Goal: Information Seeking & Learning: Find specific page/section

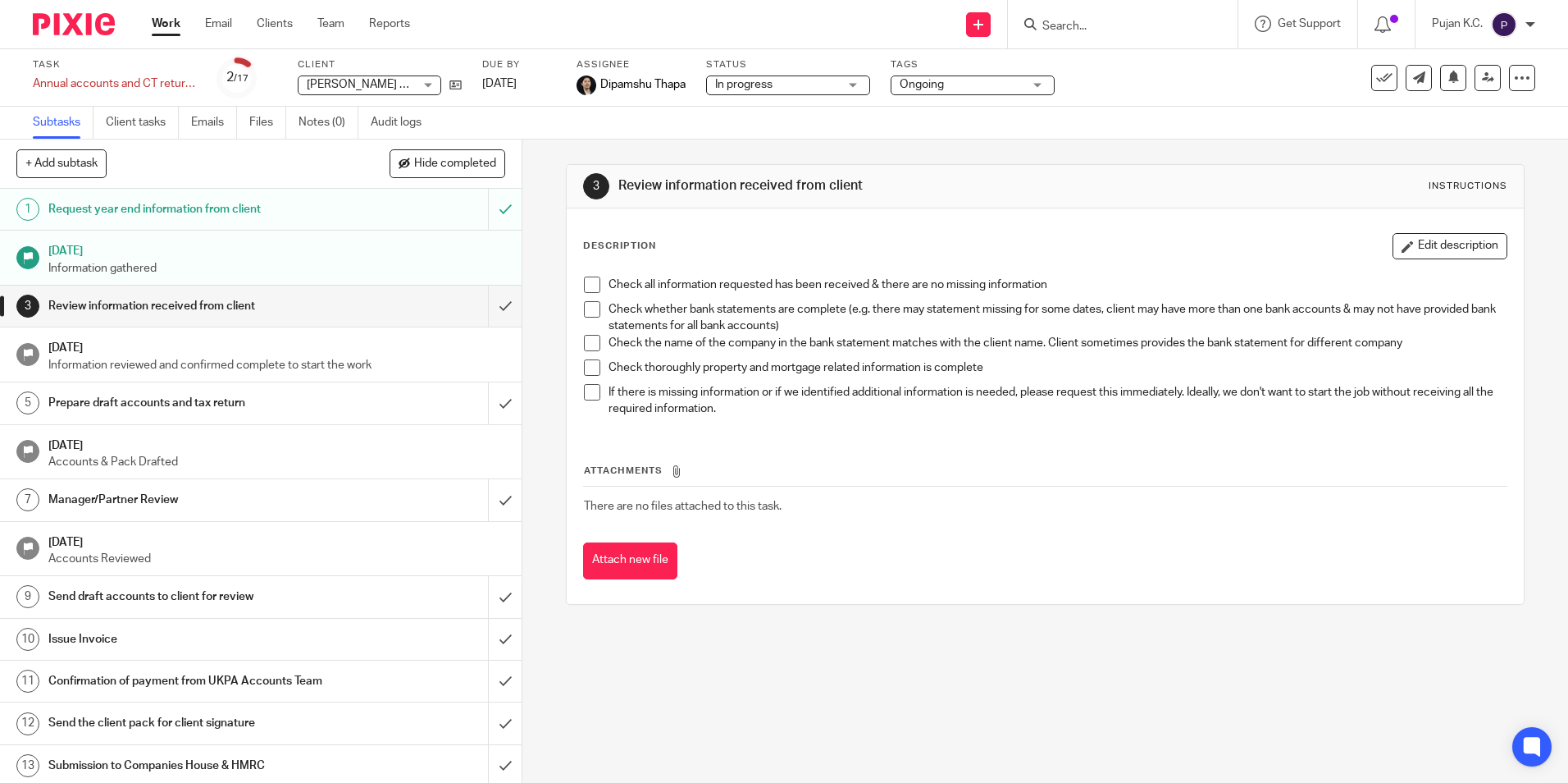
click at [1109, 20] on input "Search" at bounding box center [1114, 26] width 148 height 14
click at [1118, 22] on input "Search" at bounding box center [1114, 26] width 148 height 14
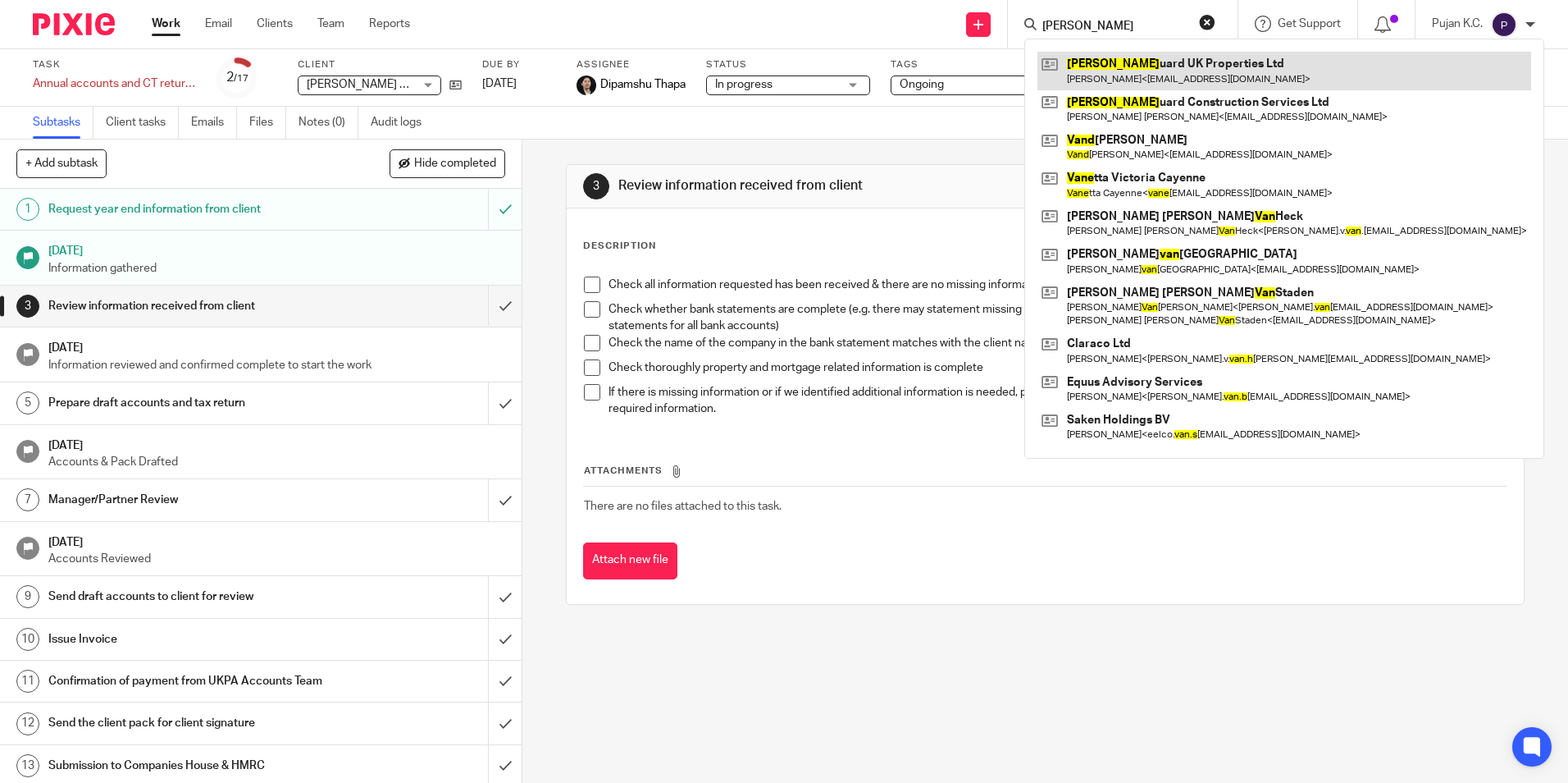
type input "vang"
click at [1100, 58] on link at bounding box center [1284, 70] width 494 height 38
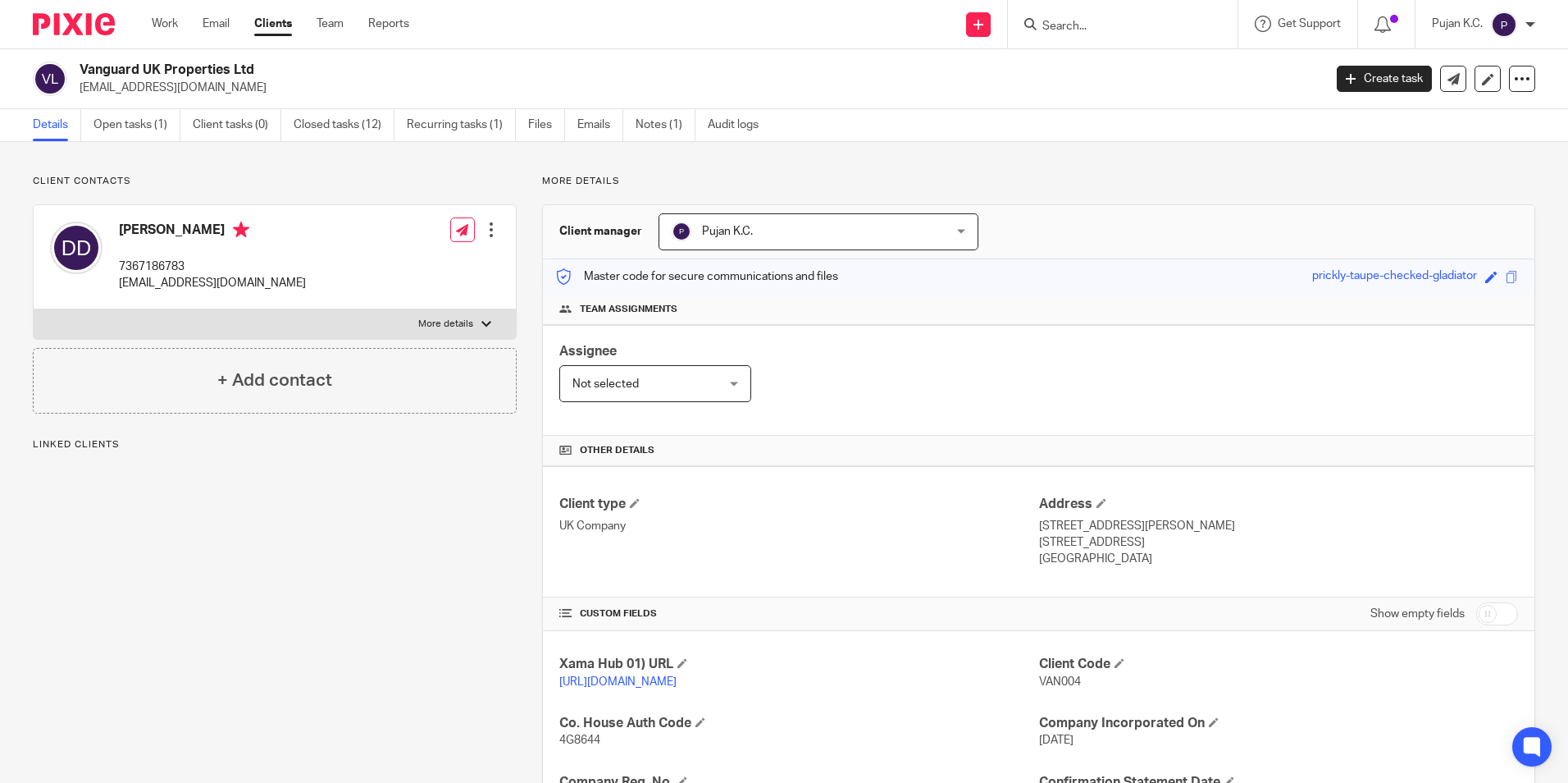
click at [150, 114] on link "Open tasks (1)" at bounding box center [137, 125] width 87 height 32
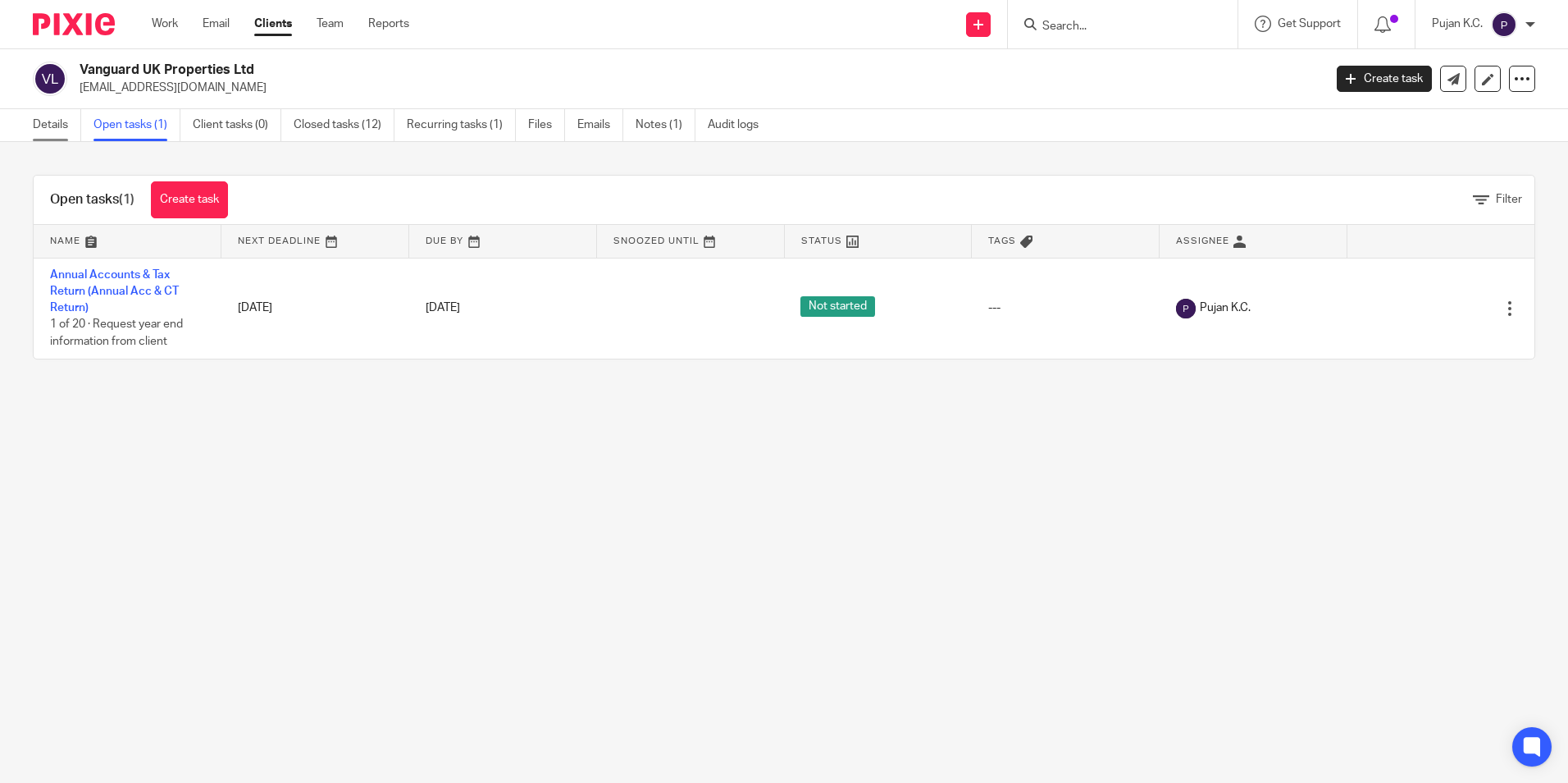
click at [60, 130] on link "Details" at bounding box center [57, 125] width 48 height 32
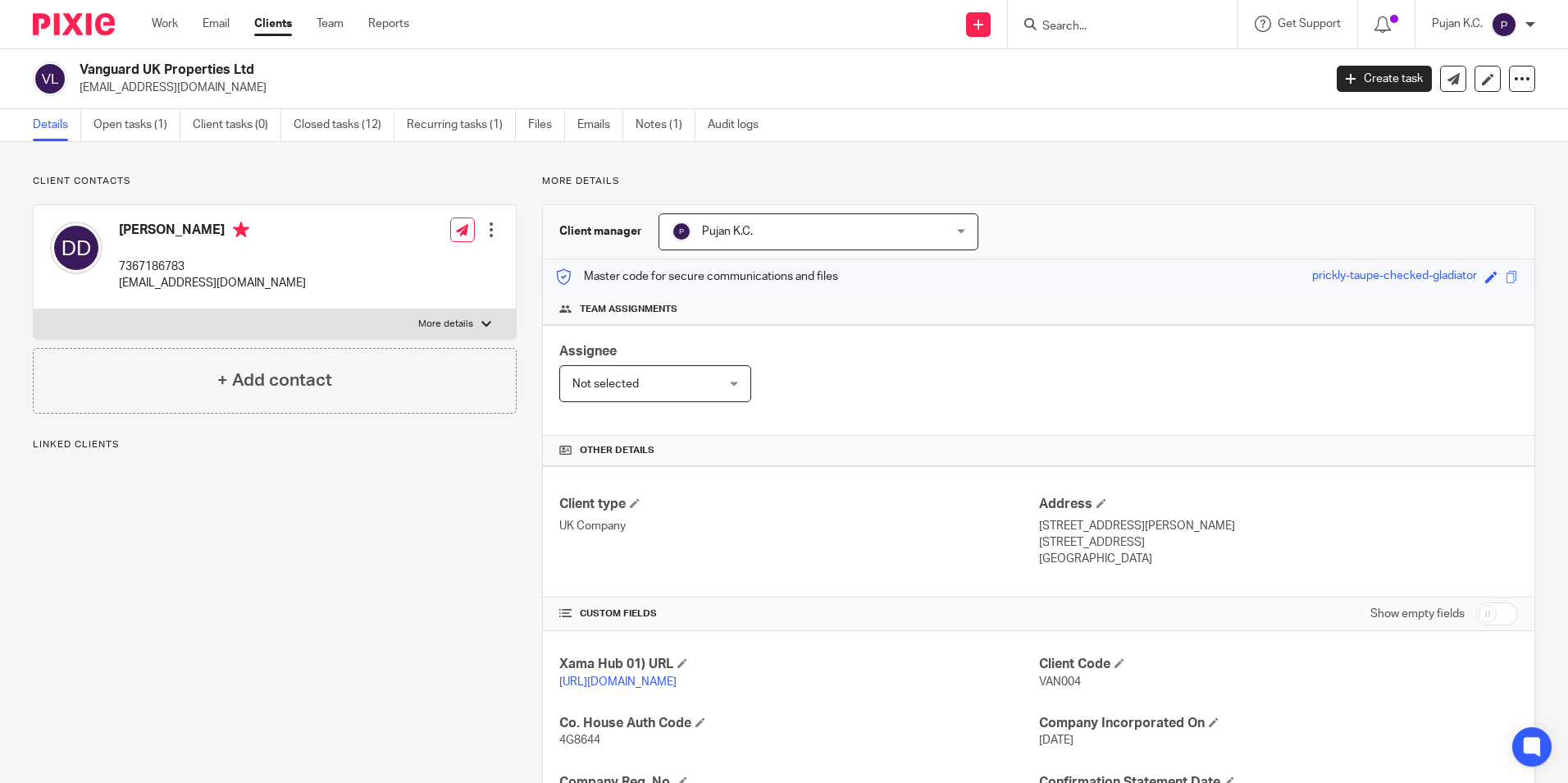
scroll to position [328, 0]
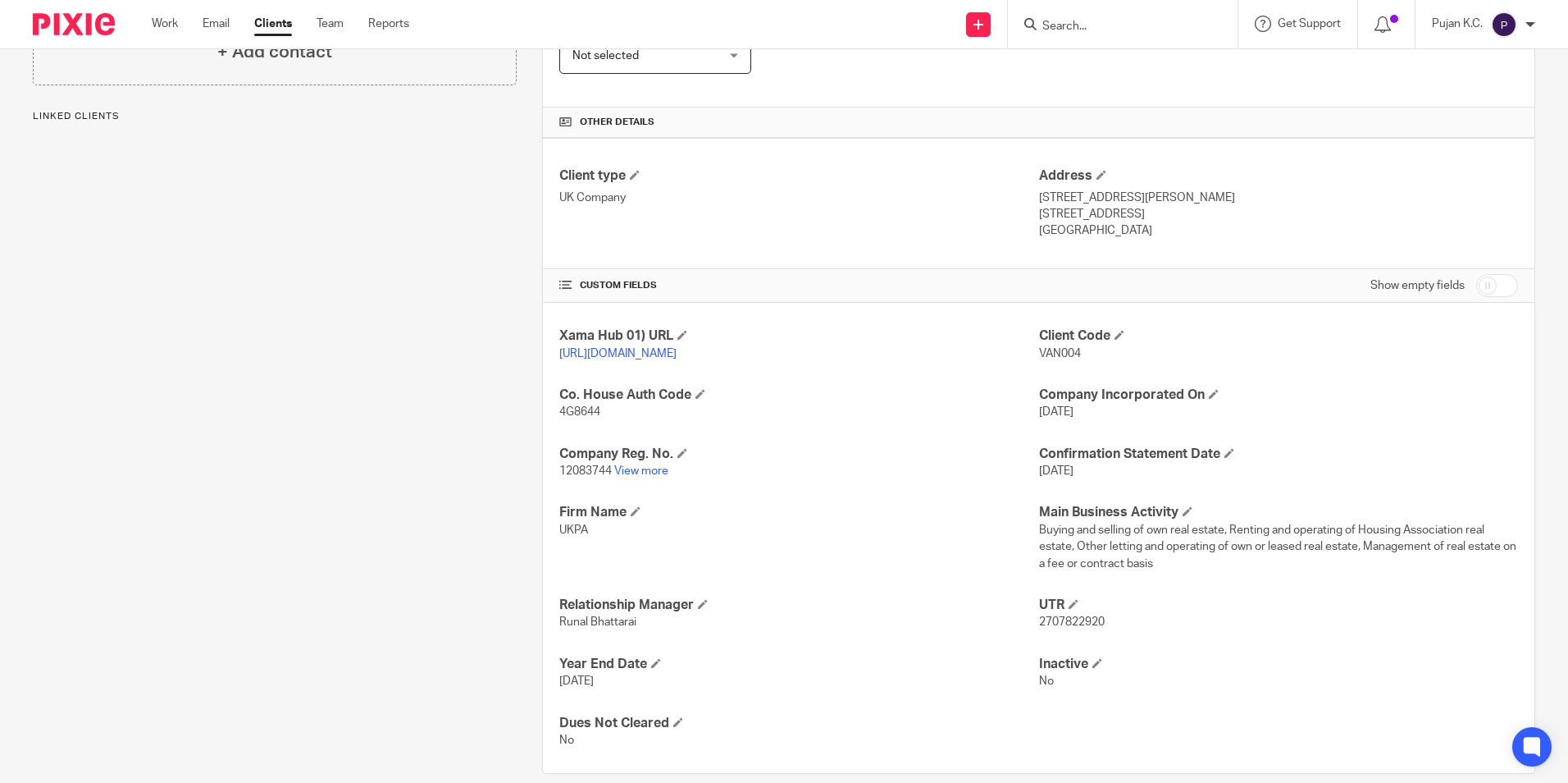
click at [1052, 627] on span "2707822920" at bounding box center [1072, 622] width 66 height 12
copy span "2707822920"
click at [625, 477] on link "View more" at bounding box center [642, 471] width 54 height 12
click at [1061, 627] on span "2707822920" at bounding box center [1072, 622] width 66 height 12
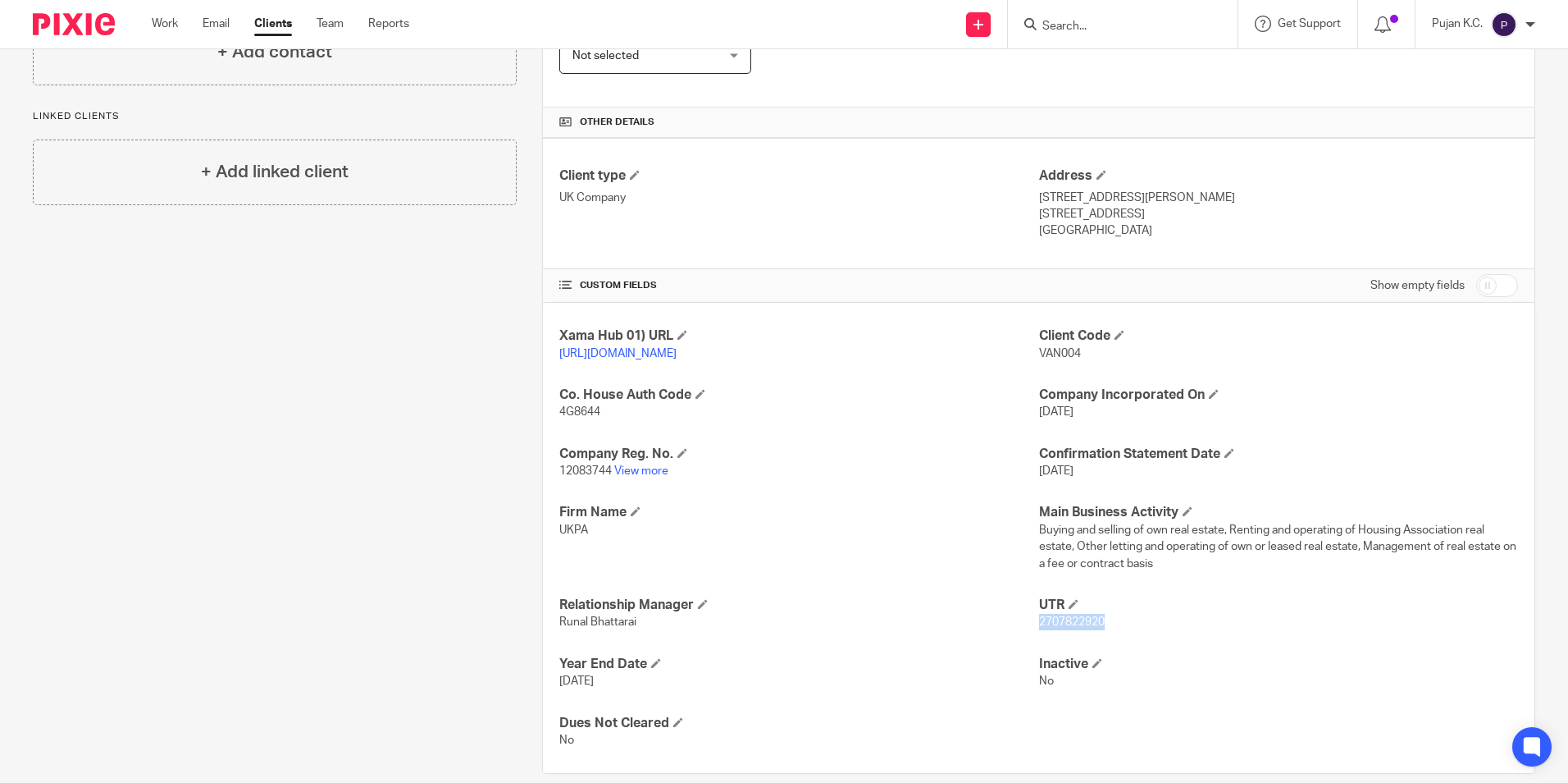
click at [1061, 627] on span "2707822920" at bounding box center [1072, 622] width 66 height 12
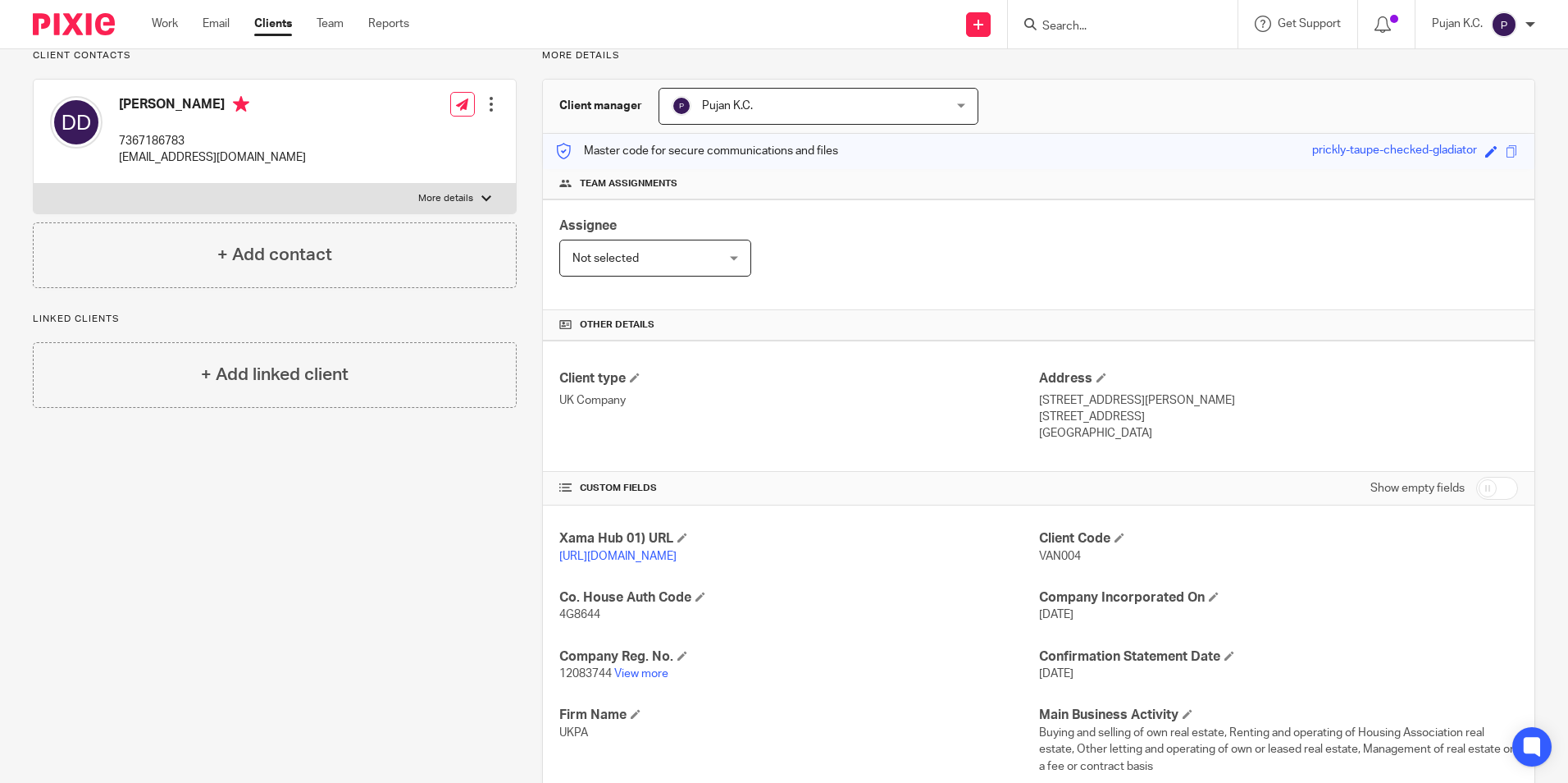
scroll to position [0, 0]
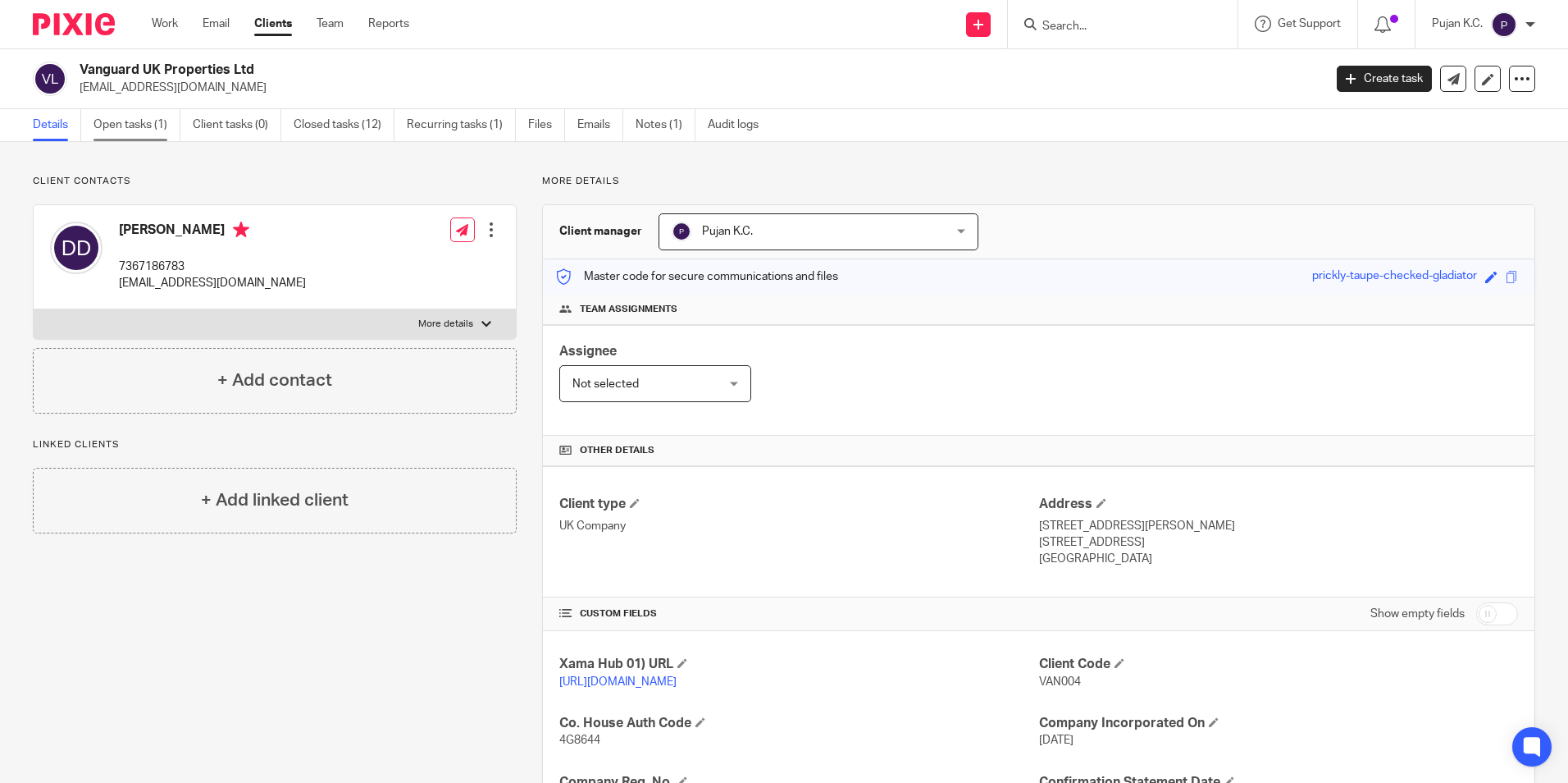
click at [130, 116] on link "Open tasks (1)" at bounding box center [137, 125] width 87 height 32
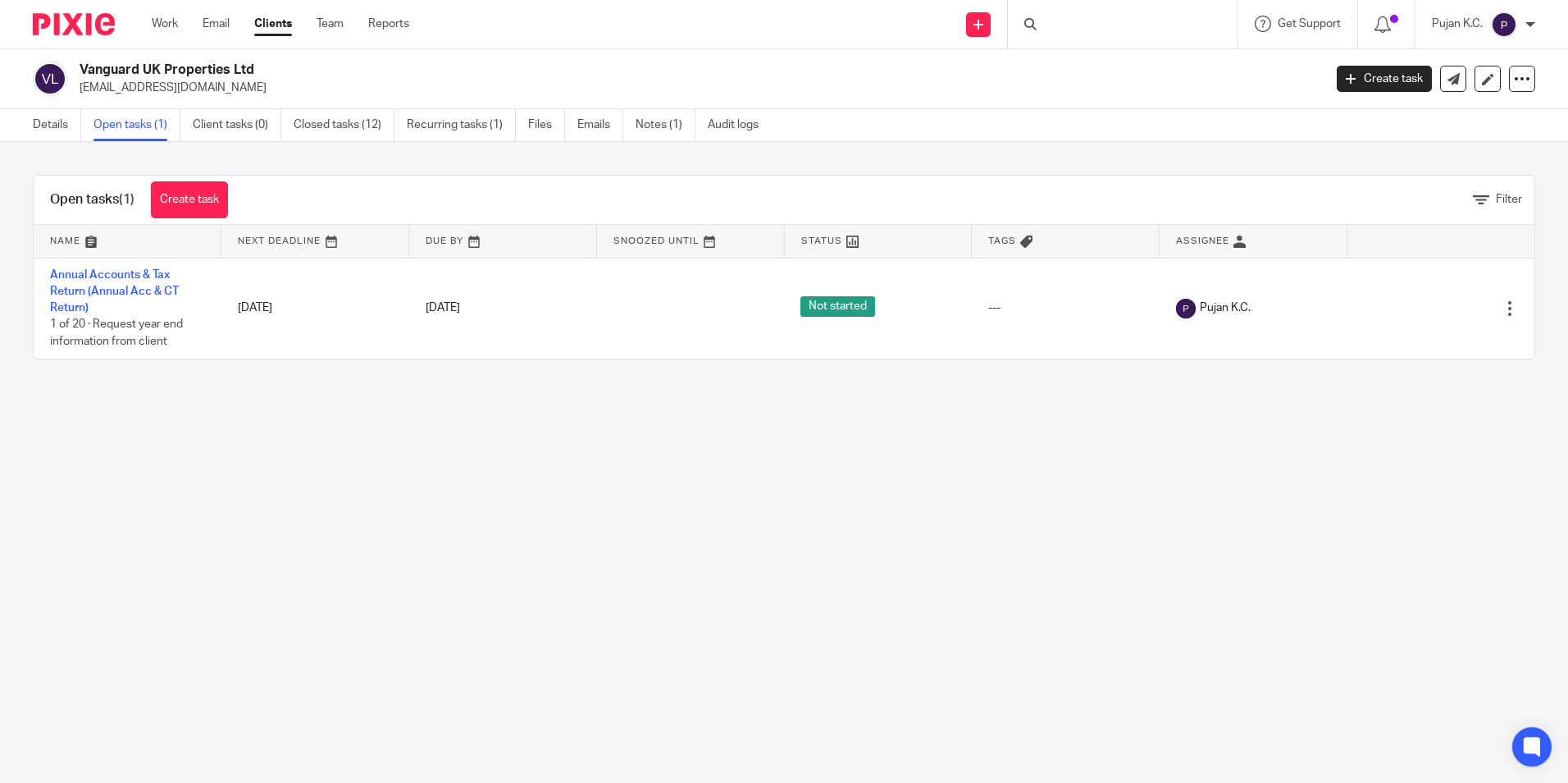
click at [150, 279] on link "Annual Accounts & Tax Return (Annual Acc & CT Return)" at bounding box center [114, 291] width 128 height 45
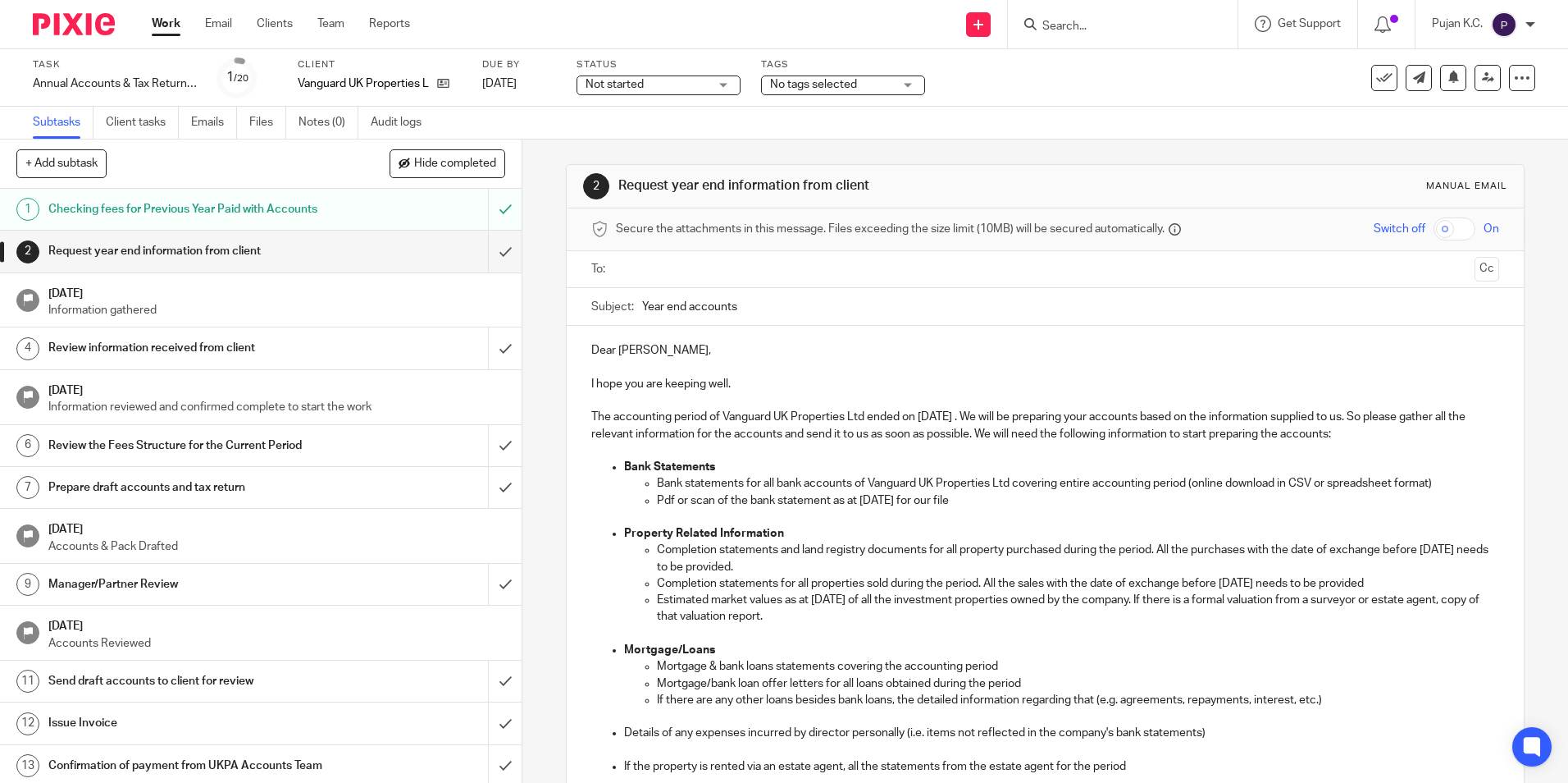
click at [623, 81] on span "Not started" at bounding box center [615, 85] width 58 height 12
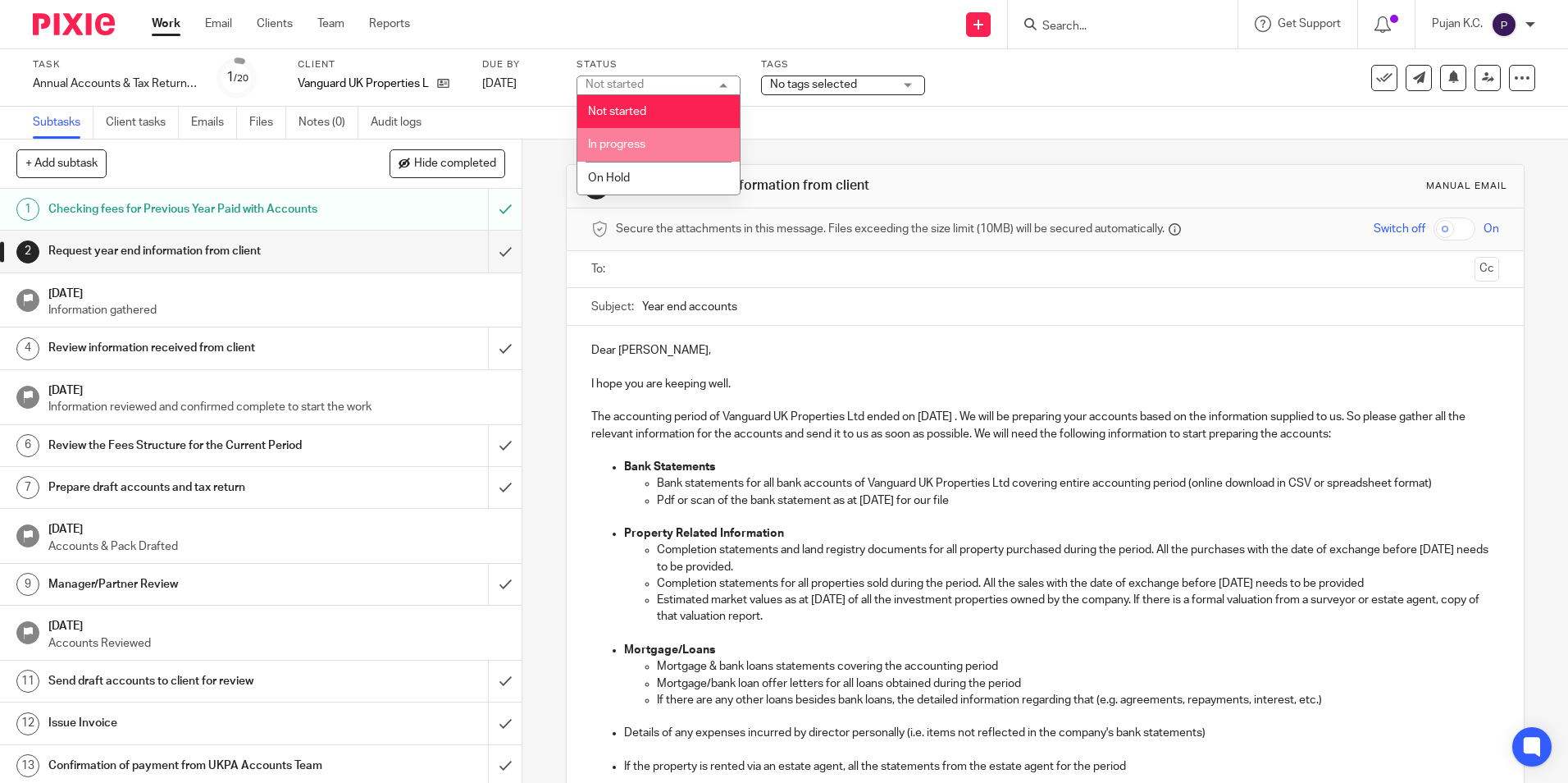
click at [646, 150] on span "In progress" at bounding box center [617, 145] width 57 height 12
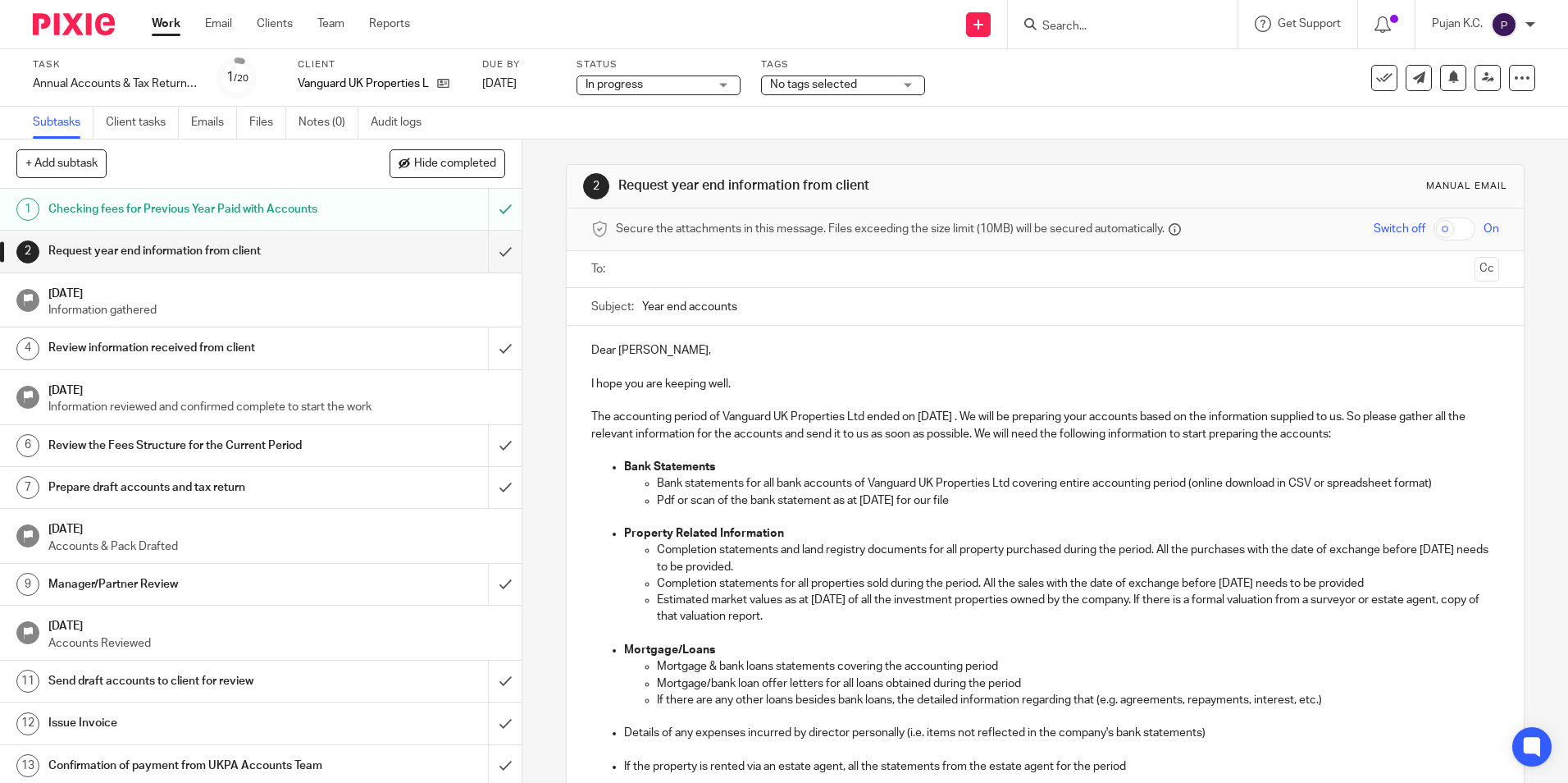
click at [815, 87] on span "No tags selected" at bounding box center [813, 85] width 87 height 12
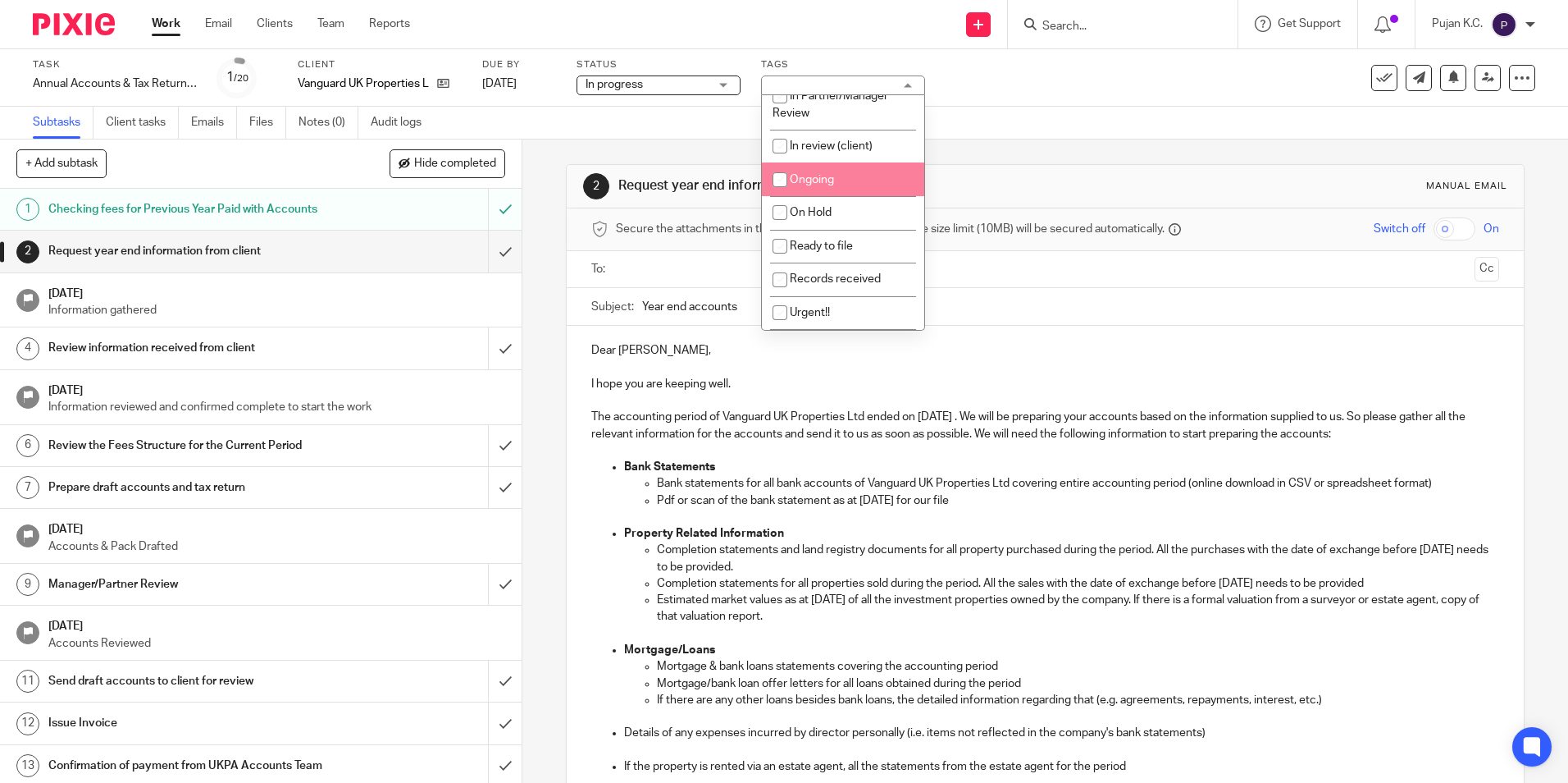
scroll to position [328, 0]
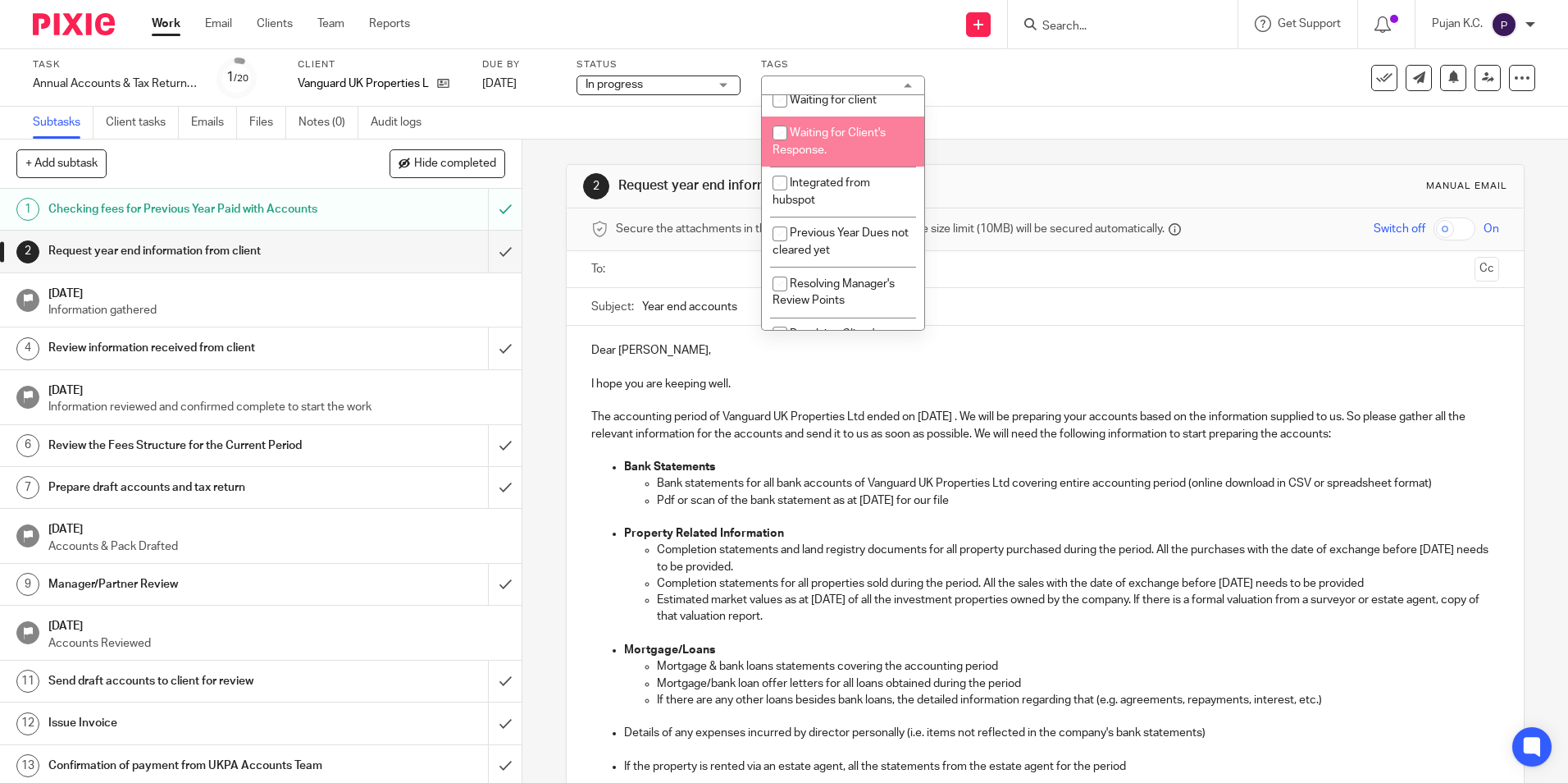
click at [840, 154] on li "Waiting for Client's Response." at bounding box center [843, 141] width 162 height 50
checkbox input "true"
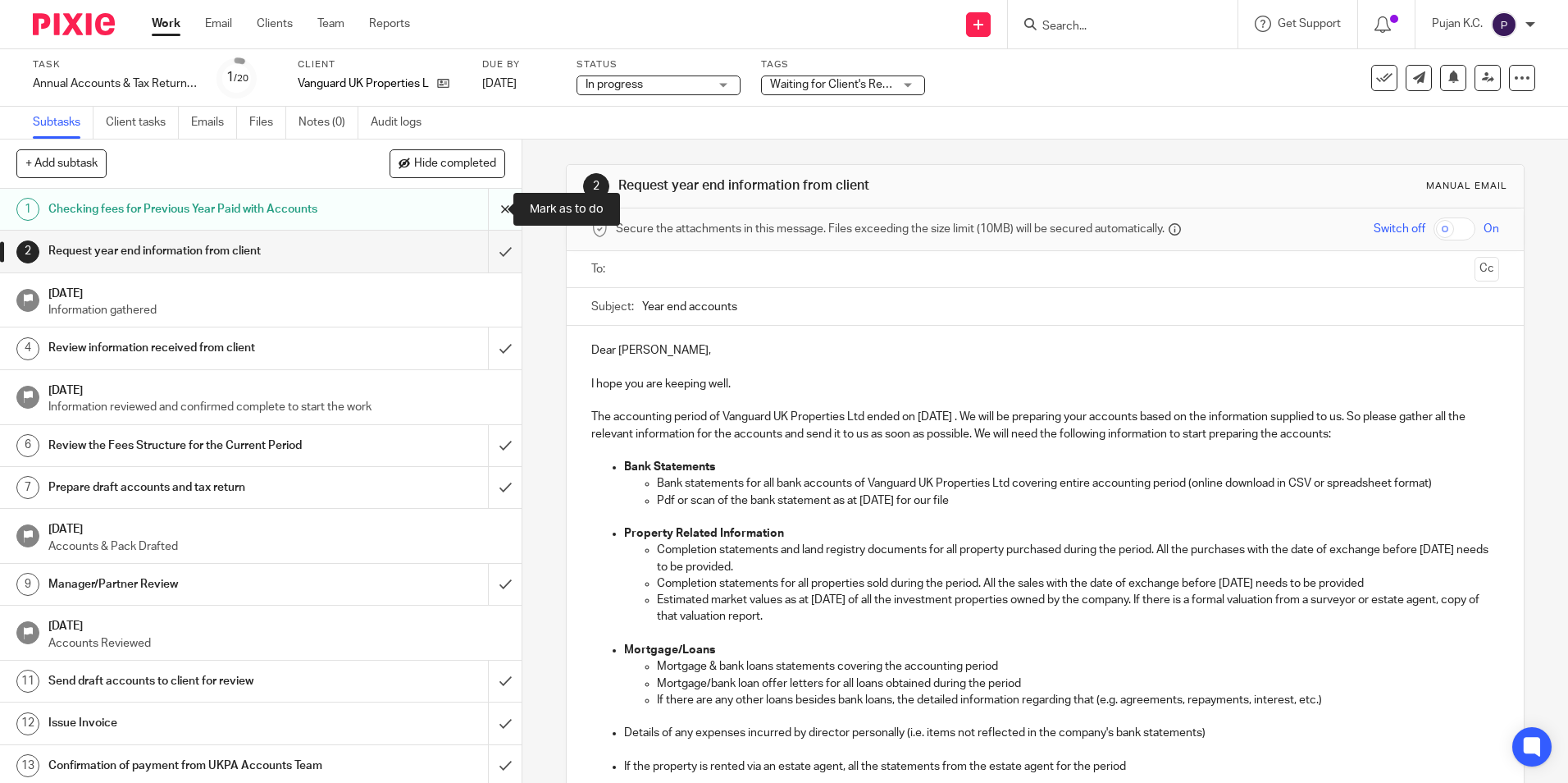
click at [480, 203] on input "submit" at bounding box center [260, 209] width 522 height 41
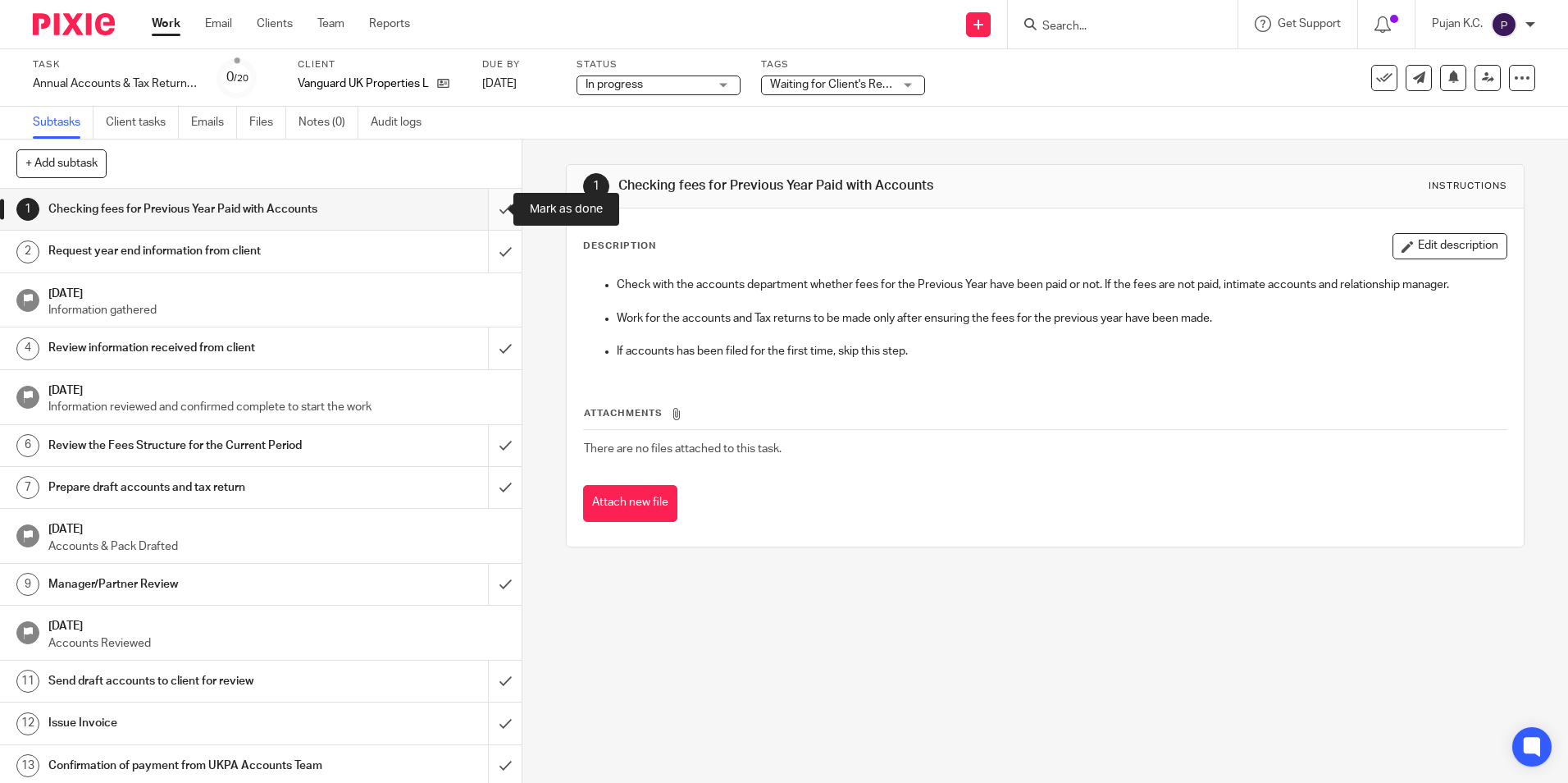
click at [479, 209] on input "submit" at bounding box center [260, 209] width 522 height 41
click at [441, 87] on icon at bounding box center [443, 83] width 13 height 13
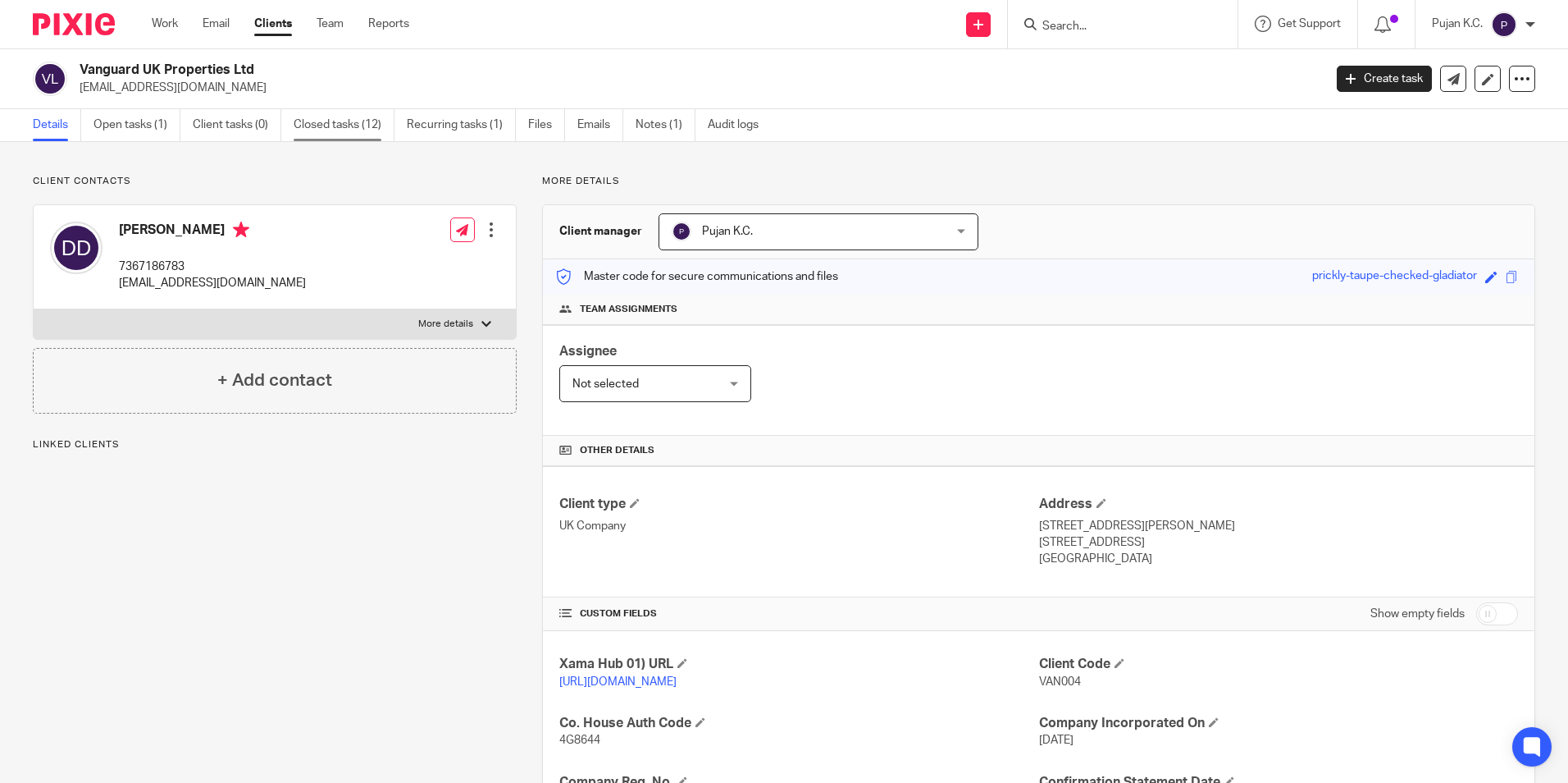
click at [315, 124] on link "Closed tasks (12)" at bounding box center [343, 125] width 101 height 32
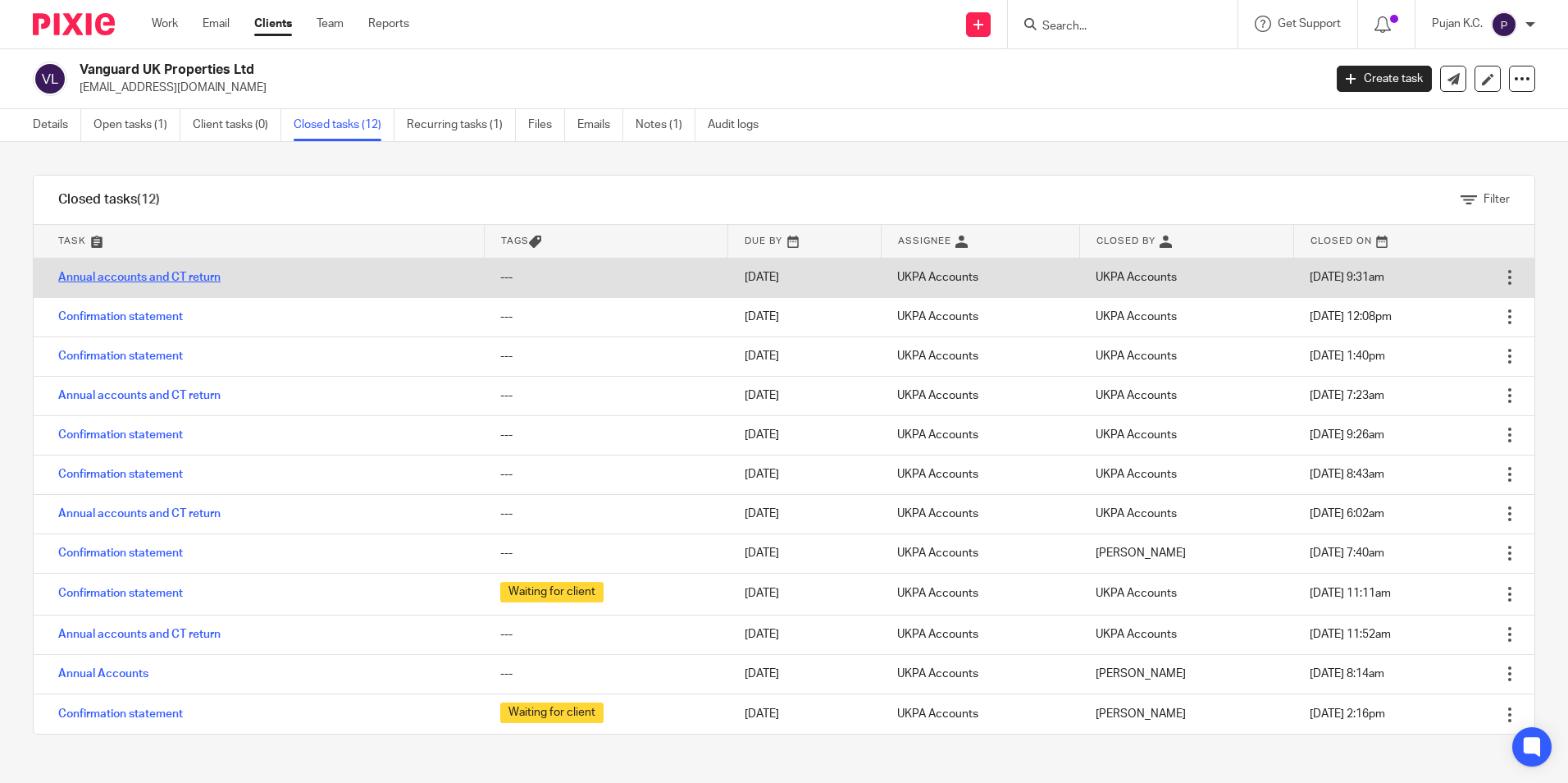
click at [193, 277] on link "Annual accounts and CT return" at bounding box center [139, 277] width 162 height 12
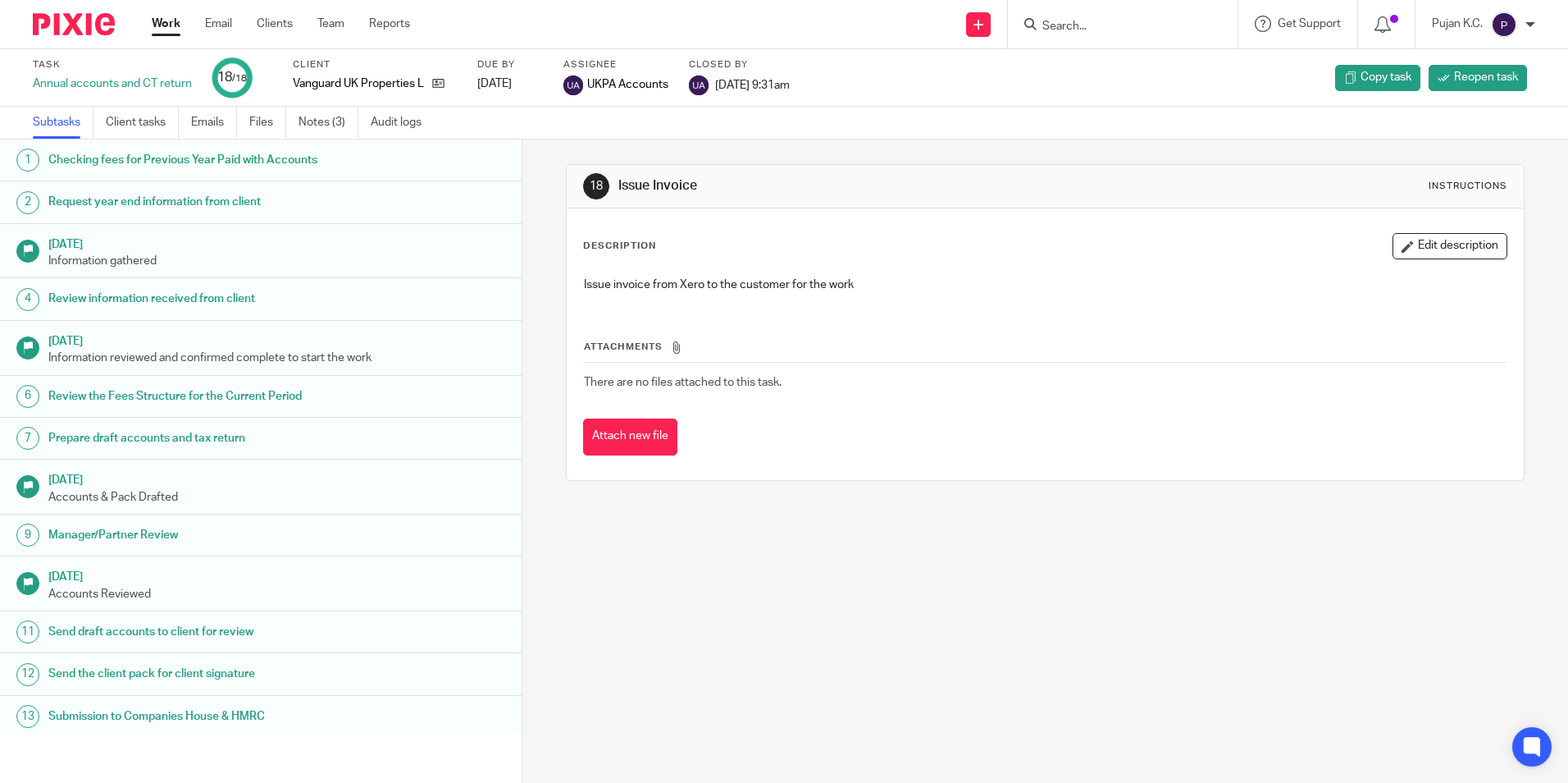
click at [319, 101] on div "Task Annual accounts and CT return 18 /18 Client Vanguard UK Properties Ltd Due…" at bounding box center [784, 78] width 1568 height 57
click at [325, 124] on link "Notes (3)" at bounding box center [328, 123] width 60 height 32
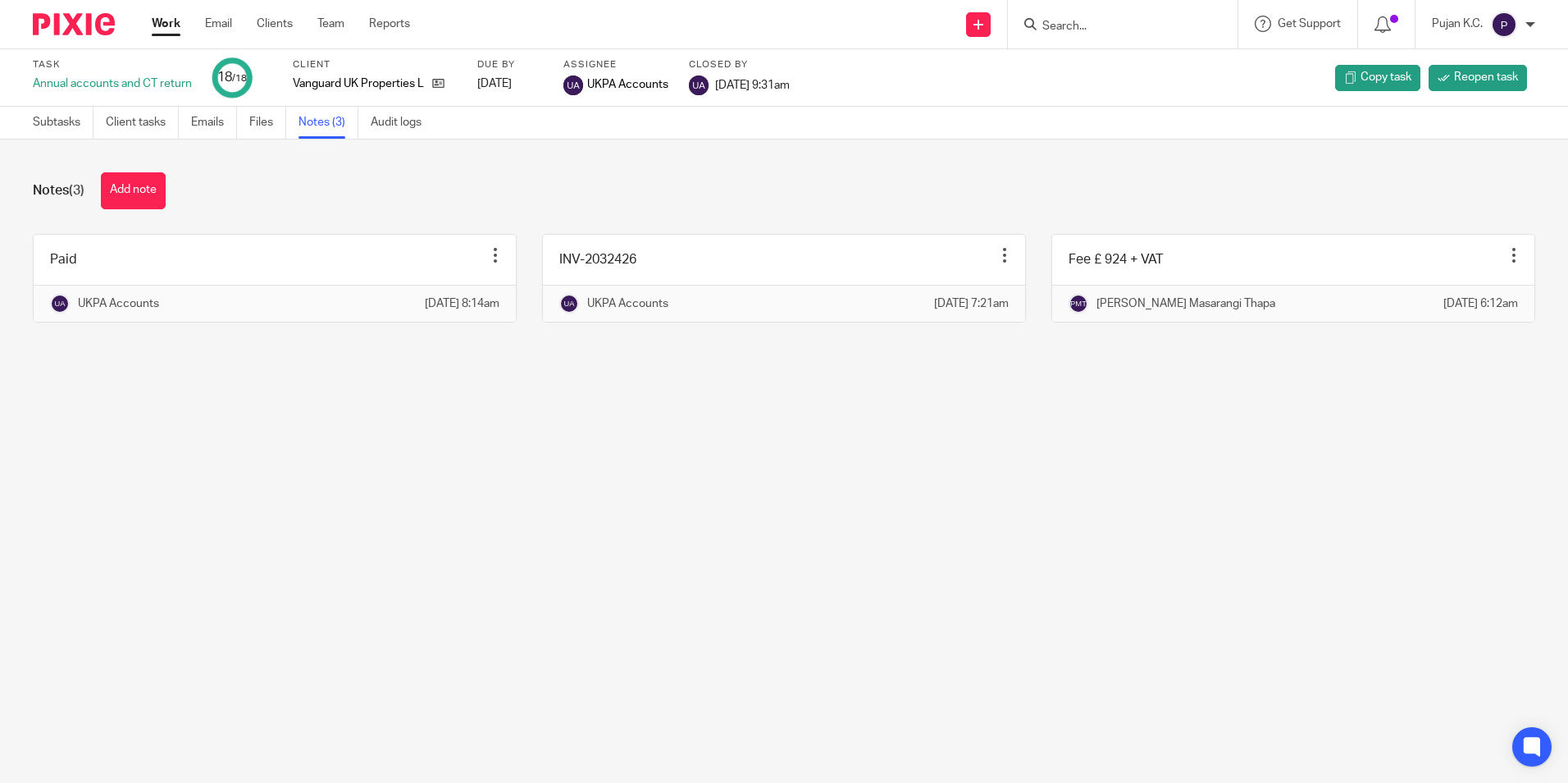
click at [57, 25] on img at bounding box center [74, 25] width 82 height 22
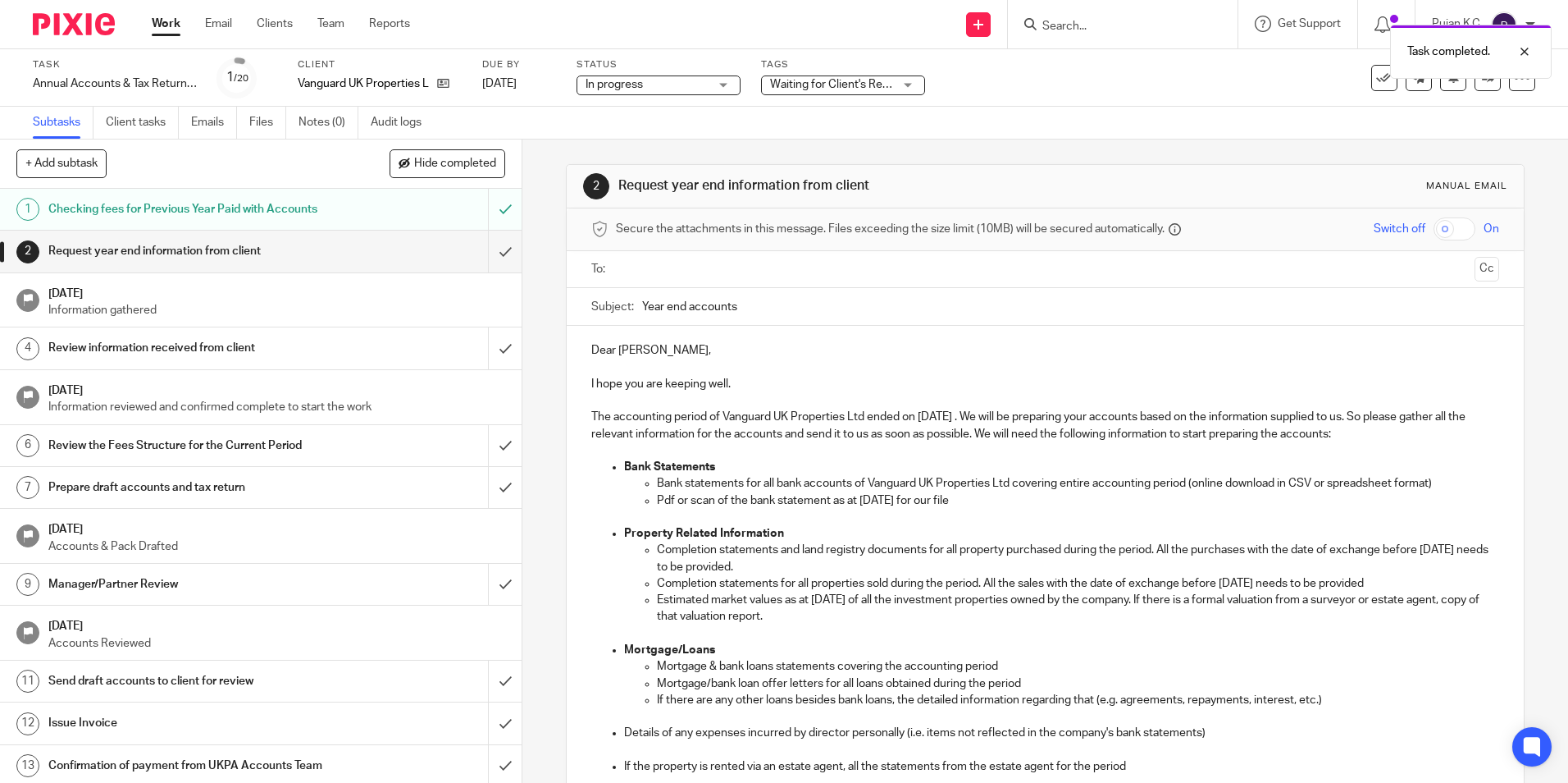
click at [612, 274] on div "To: Cc" at bounding box center [1045, 270] width 907 height 37
click at [637, 269] on input "text" at bounding box center [1044, 270] width 845 height 19
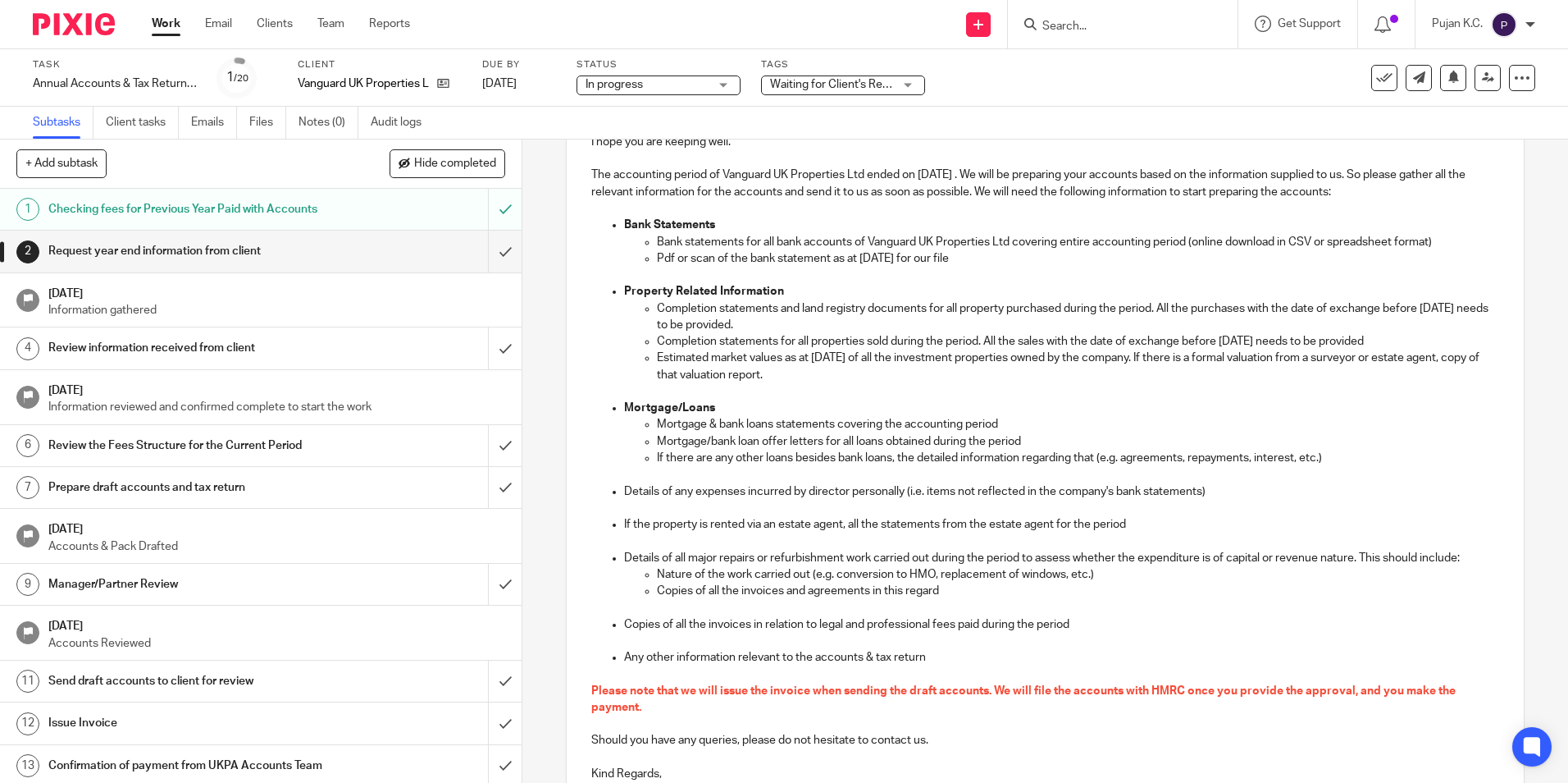
scroll to position [403, 0]
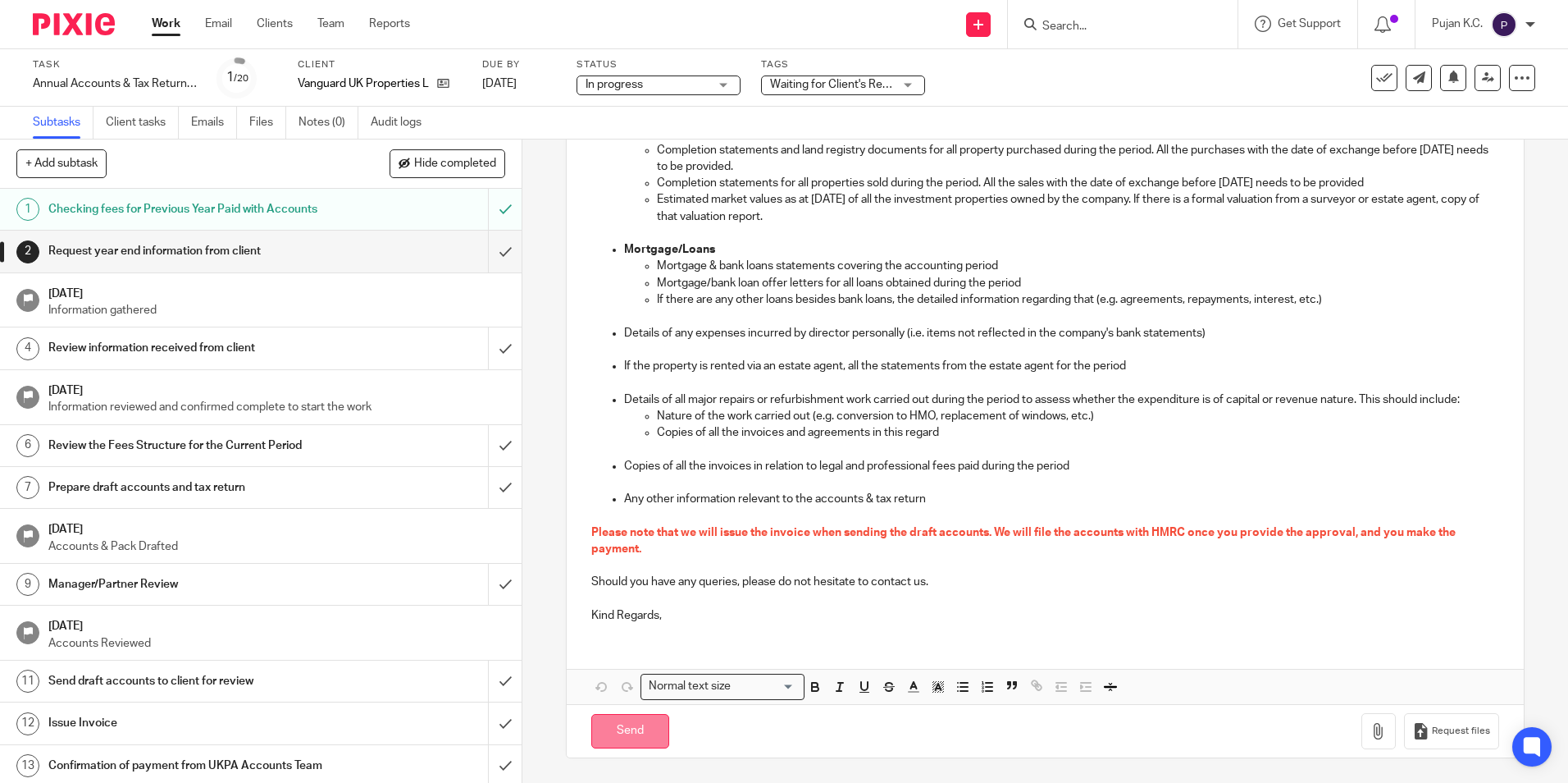
click at [642, 727] on input "Send" at bounding box center [631, 731] width 78 height 36
type input "Sent"
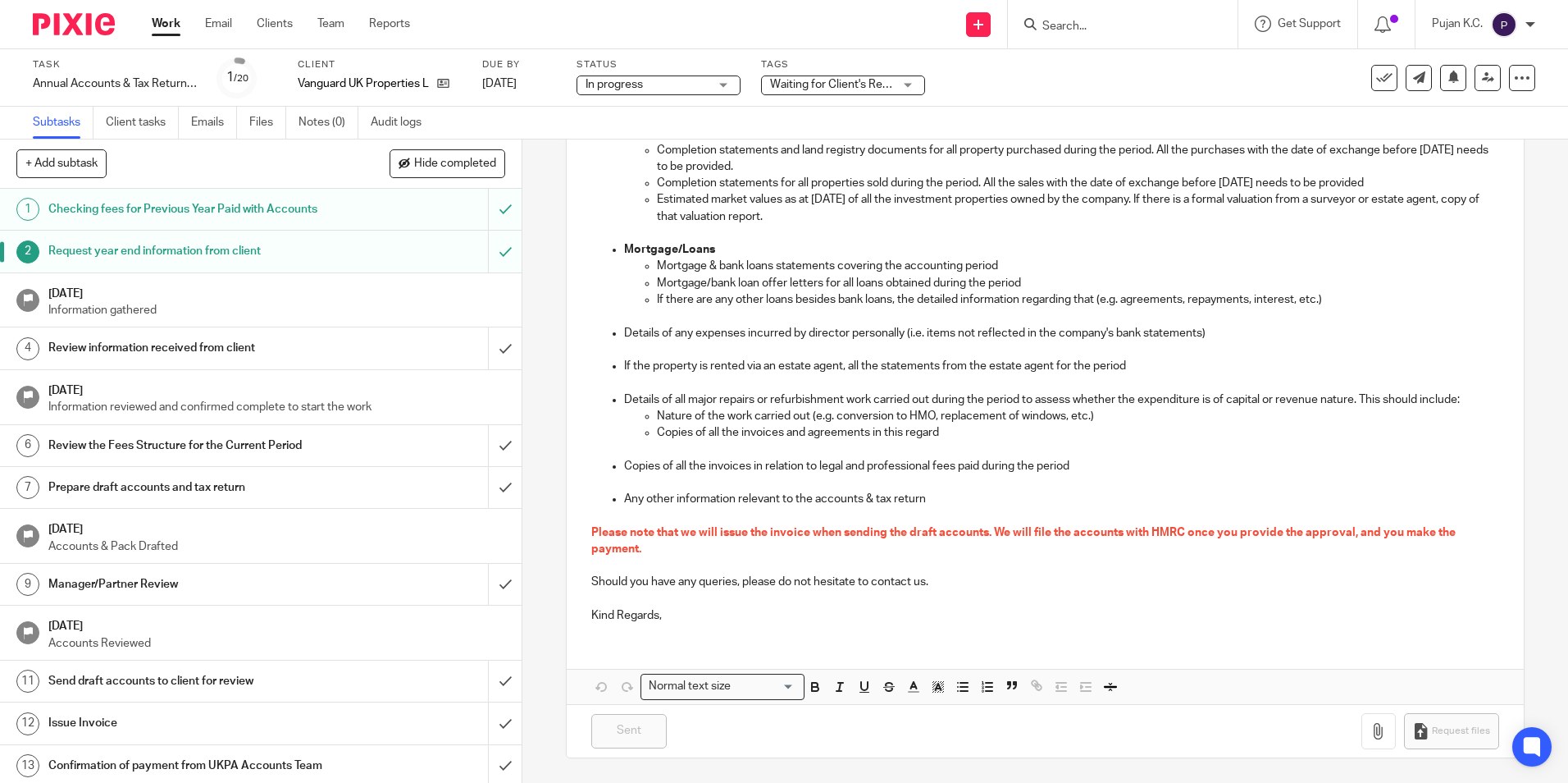
click at [1103, 35] on form at bounding box center [1128, 24] width 175 height 20
click at [1107, 22] on input "Search" at bounding box center [1114, 26] width 148 height 14
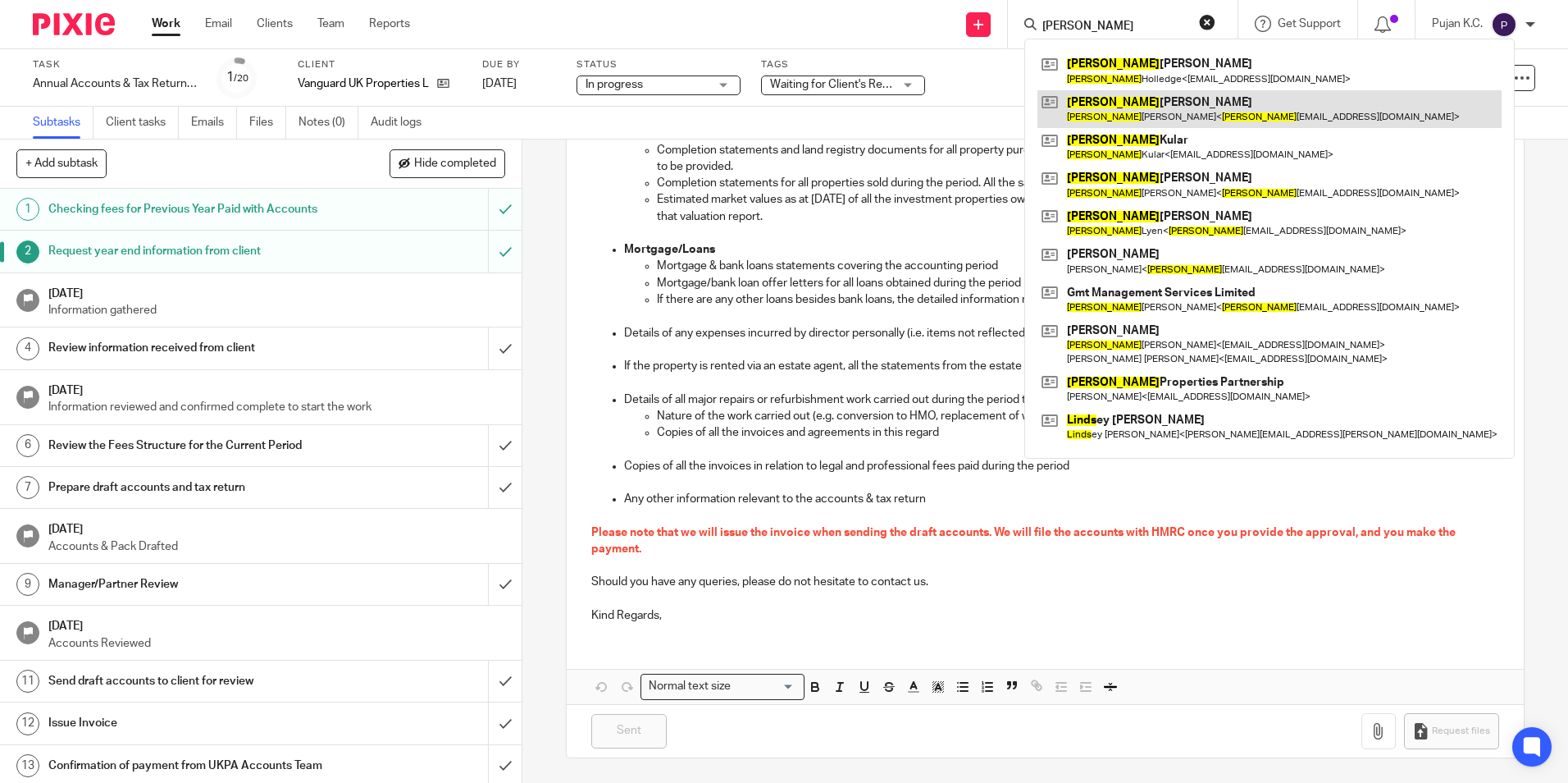
type input "linda"
click at [1092, 124] on link at bounding box center [1269, 109] width 464 height 38
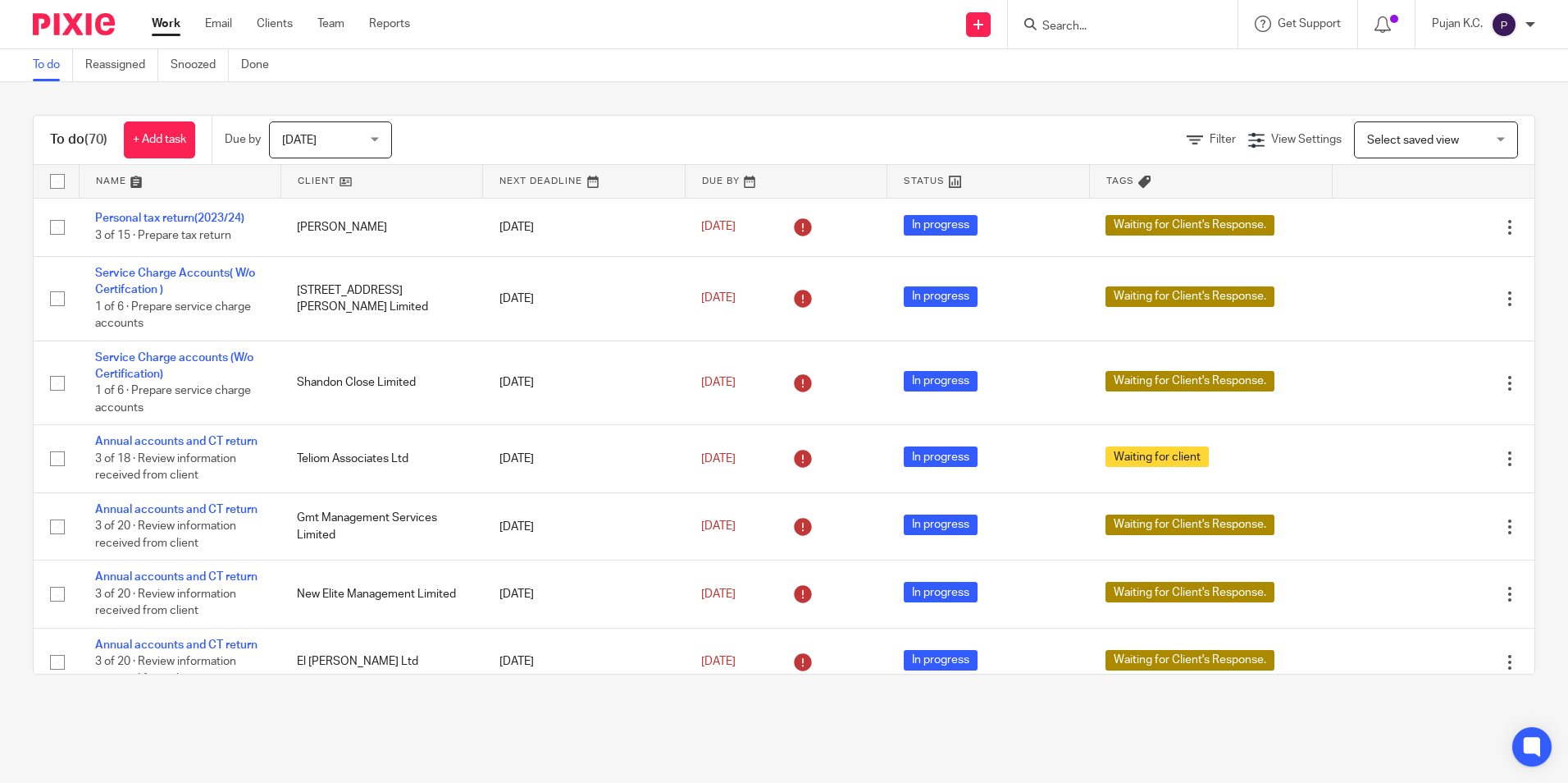
click at [1063, 24] on input "Search" at bounding box center [1114, 26] width 148 height 14
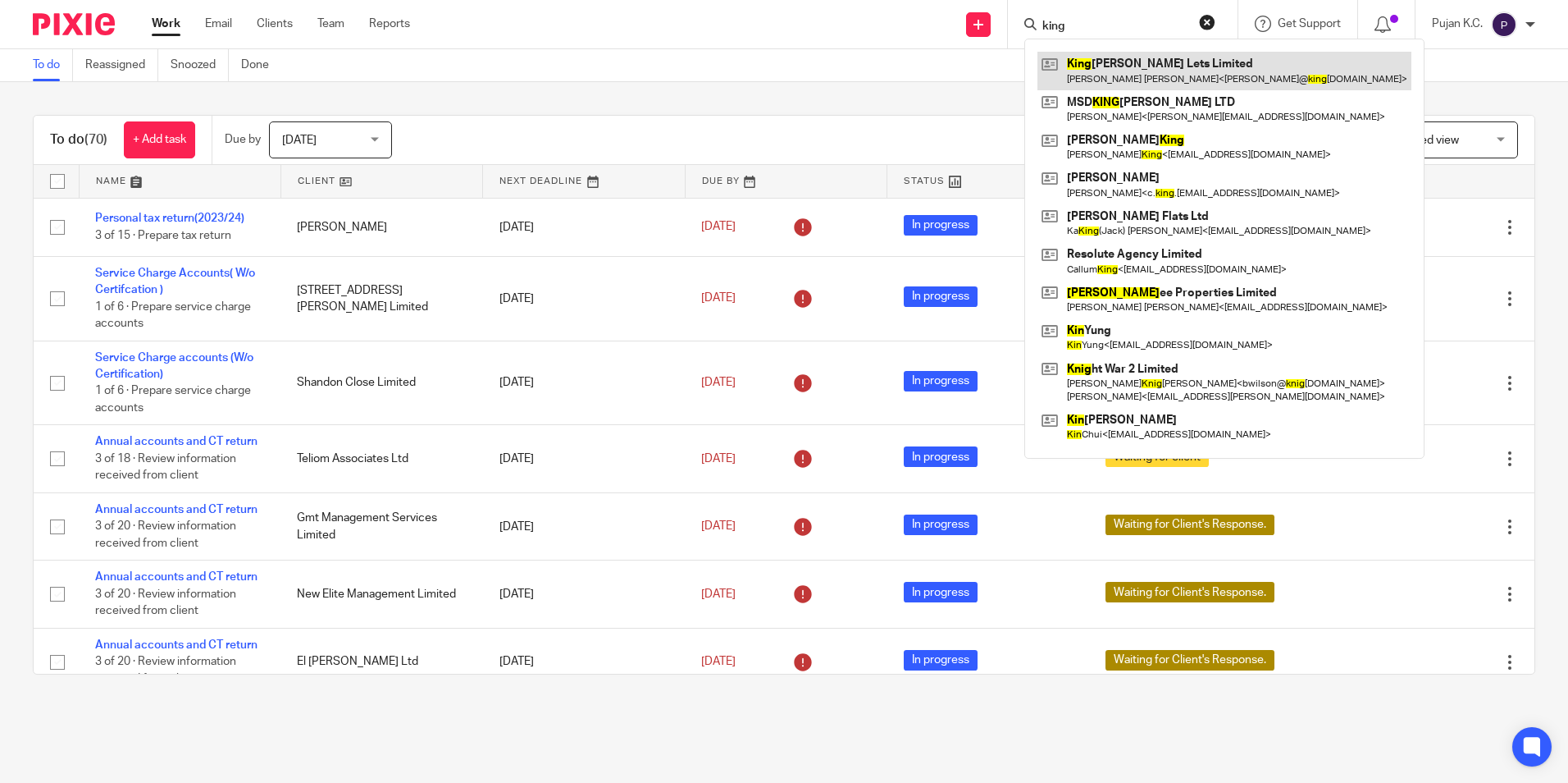
type input "king"
click at [1147, 70] on link at bounding box center [1224, 70] width 374 height 38
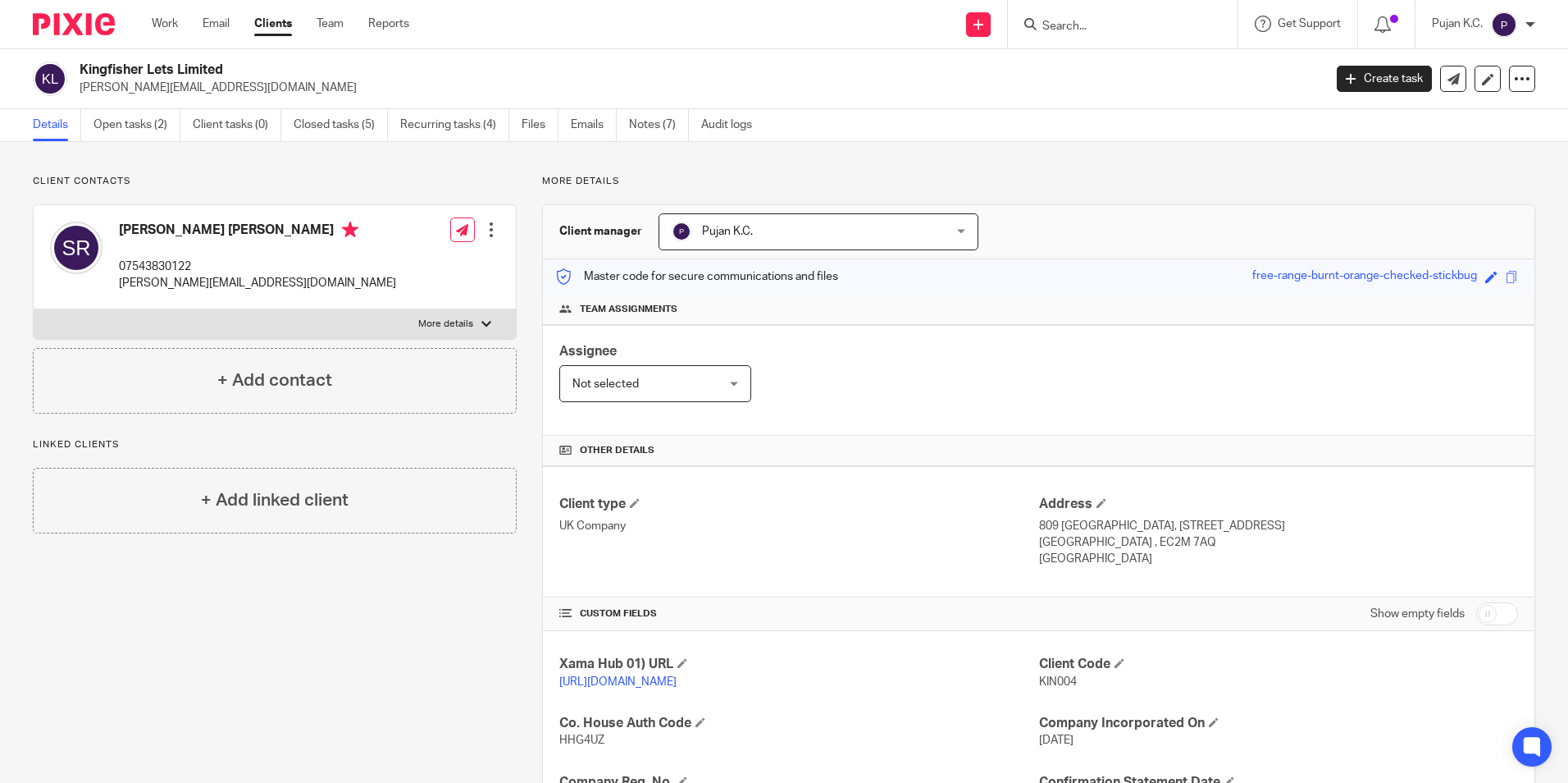
drag, startPoint x: 196, startPoint y: 262, endPoint x: 123, endPoint y: 265, distance: 73.1
click at [123, 265] on p "07543830122" at bounding box center [258, 266] width 277 height 16
copy p "07543830122"
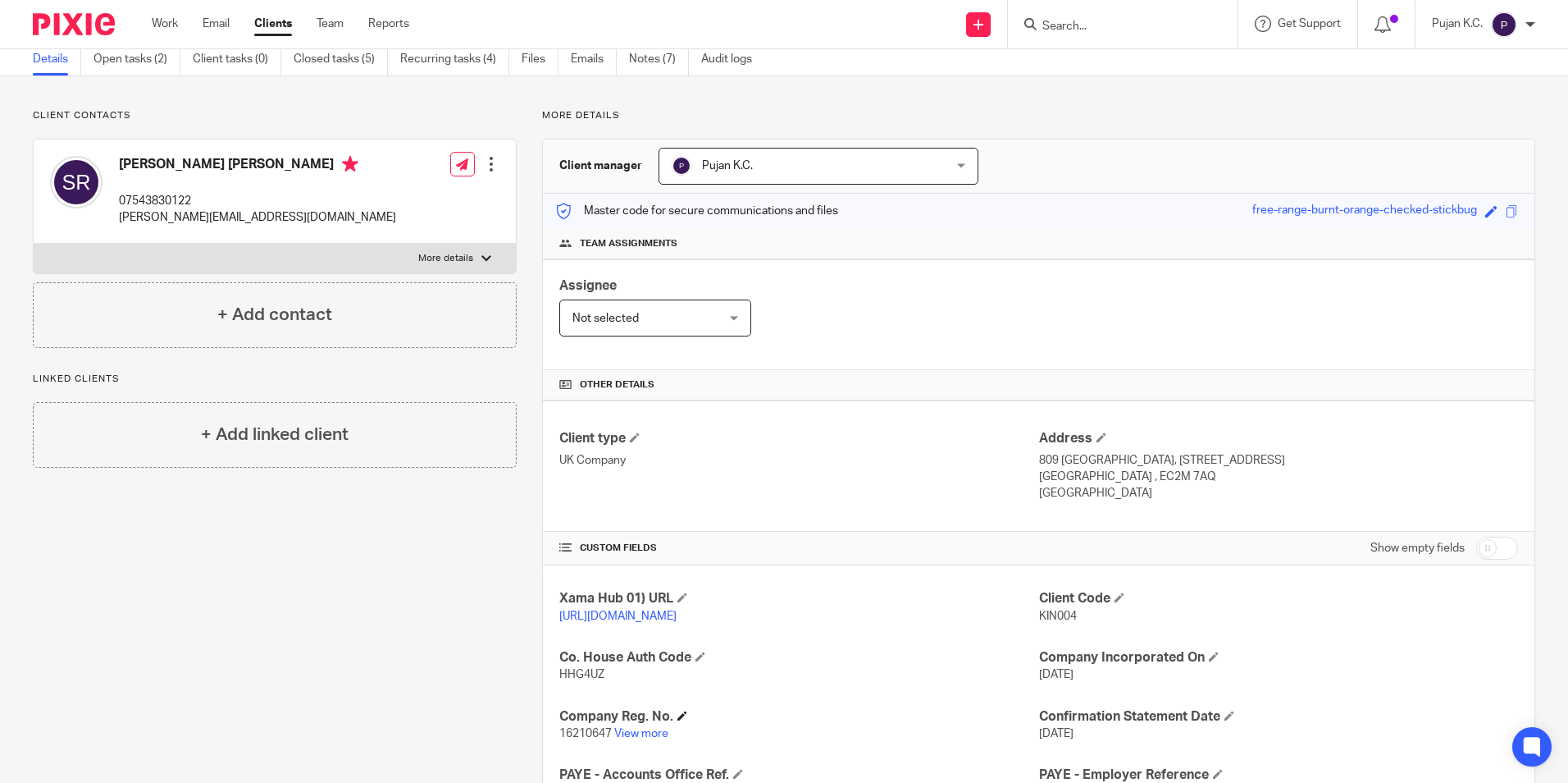
scroll to position [164, 0]
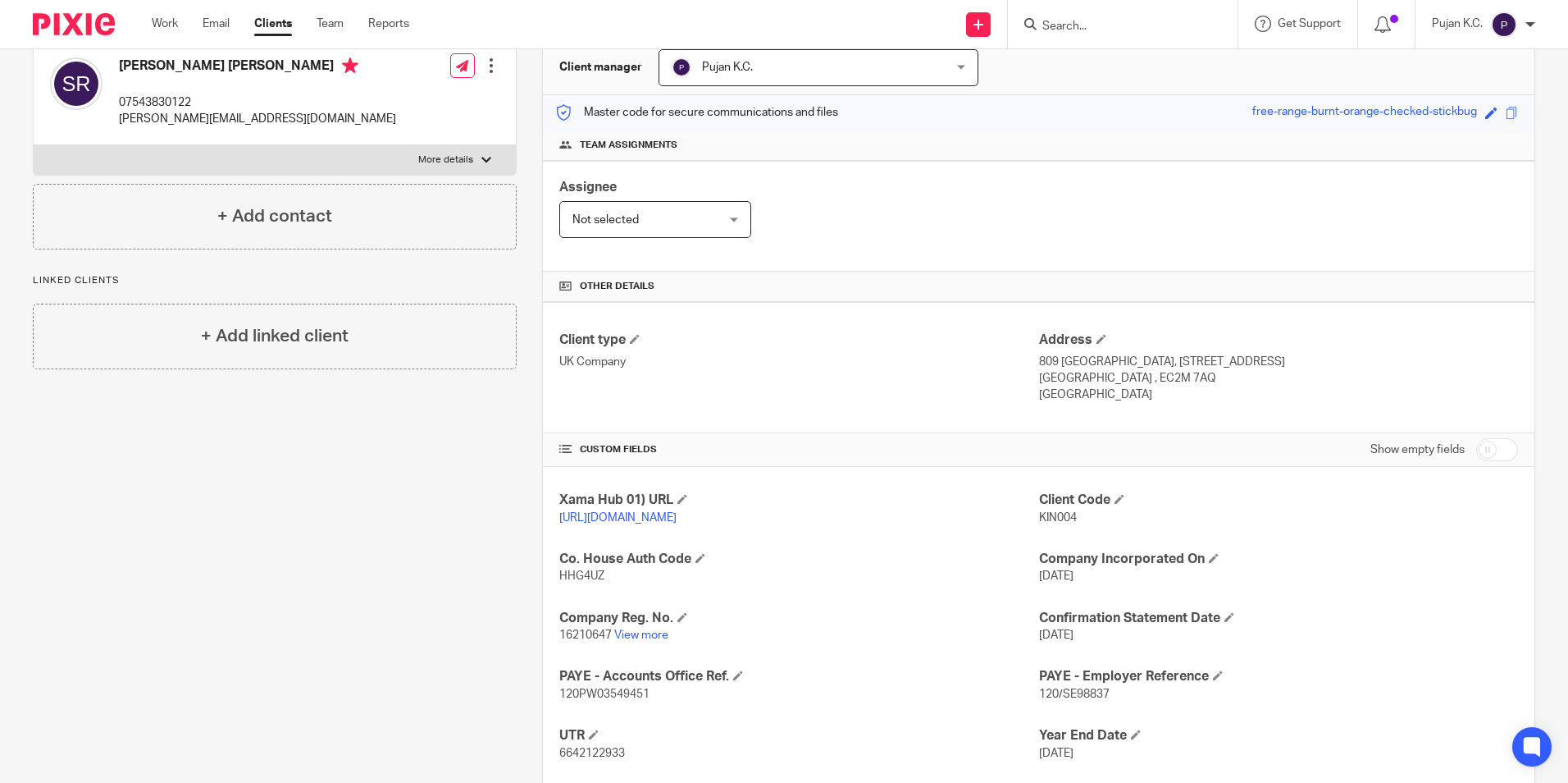
click at [649, 661] on div "Xama Hub 01) URL [URL][DOMAIN_NAME] Client Code KIN004 Co. House Auth Code HHG4…" at bounding box center [1038, 655] width 992 height 378
click at [652, 641] on link "View more" at bounding box center [642, 635] width 54 height 12
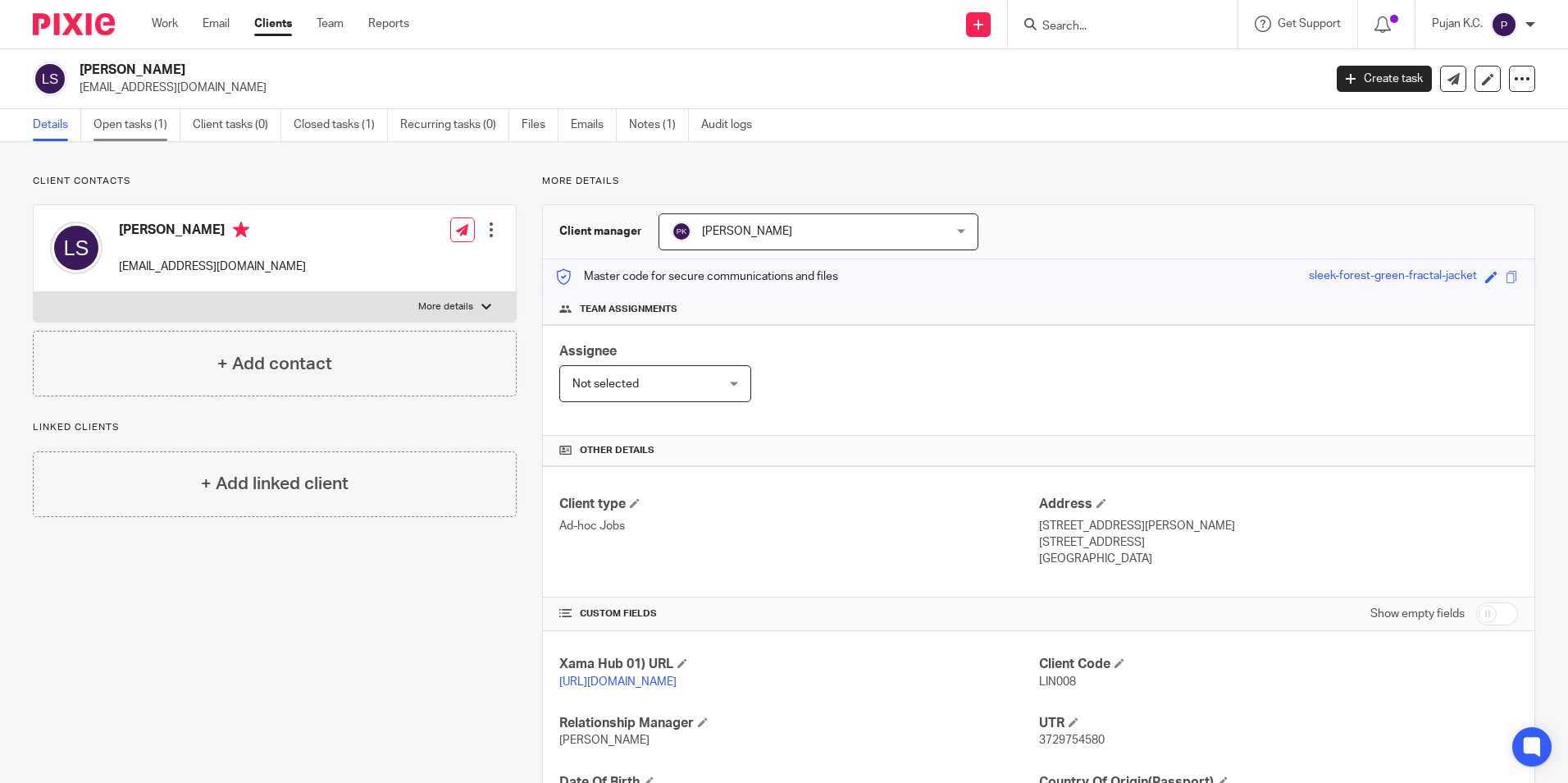
click at [132, 121] on link "Open tasks (1)" at bounding box center [137, 125] width 87 height 32
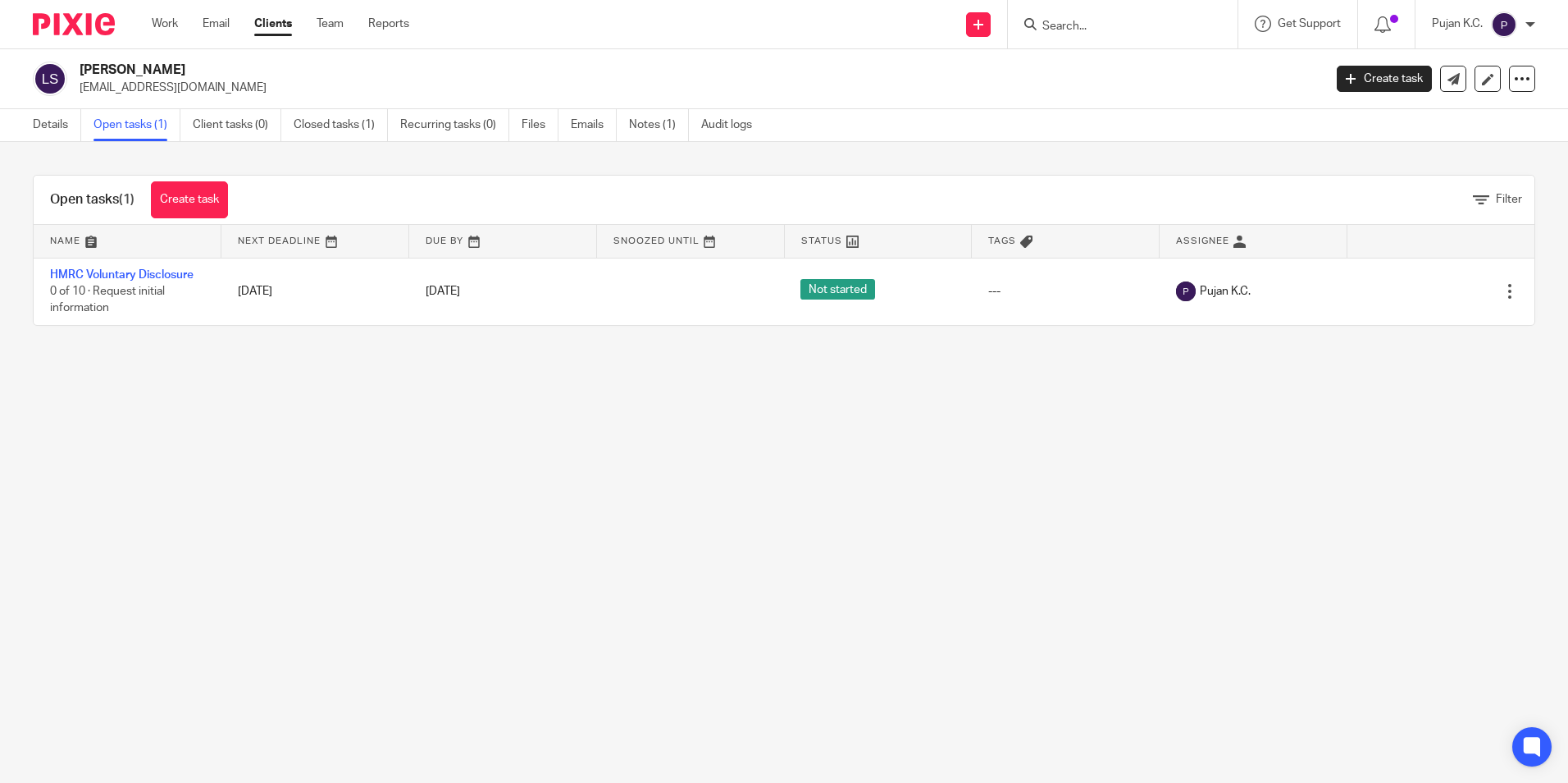
click at [1139, 45] on div at bounding box center [1123, 24] width 230 height 48
click at [1123, 30] on input "Search" at bounding box center [1114, 26] width 148 height 14
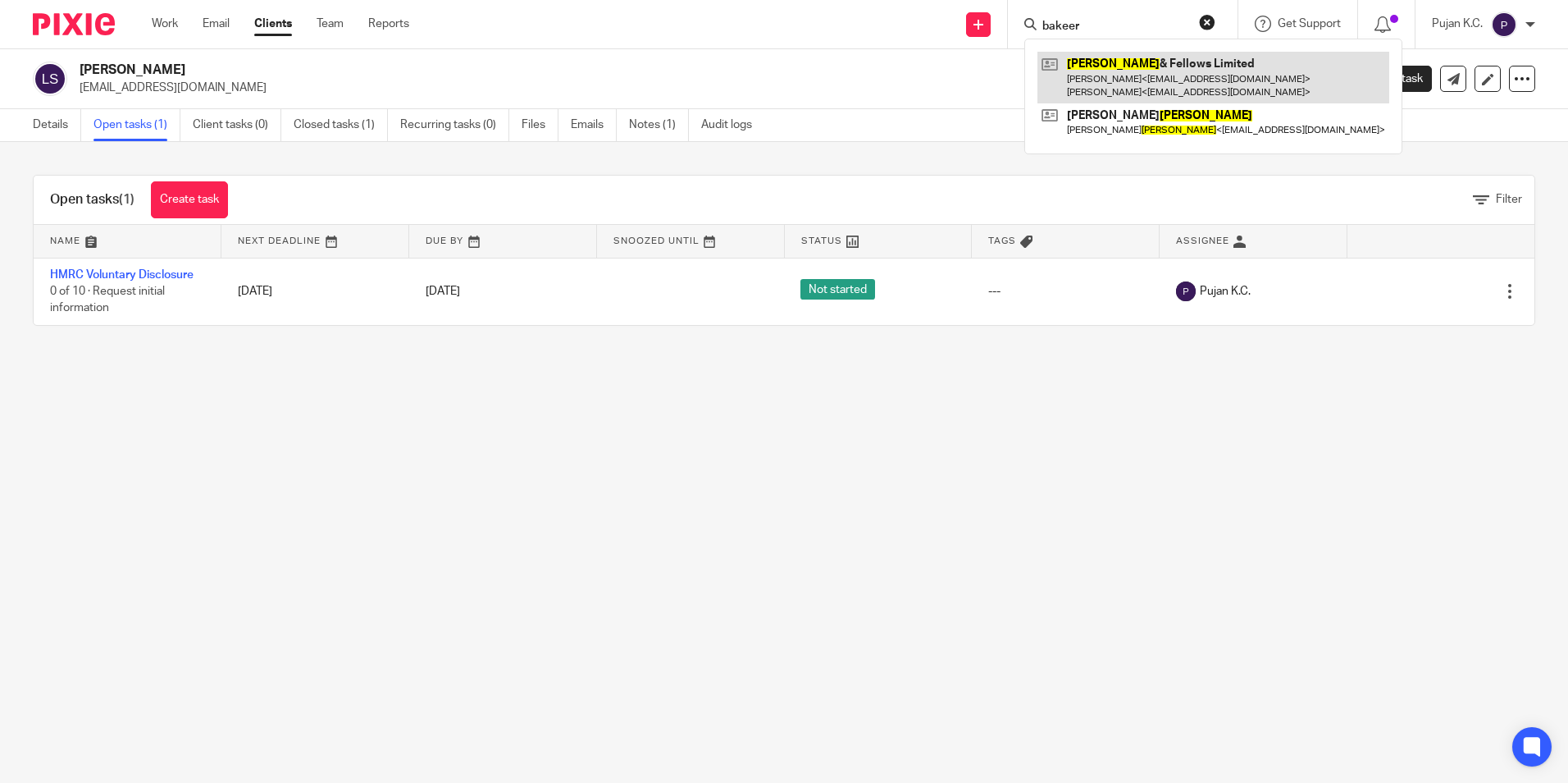
type input "bakeer"
click at [1129, 60] on link at bounding box center [1213, 77] width 352 height 51
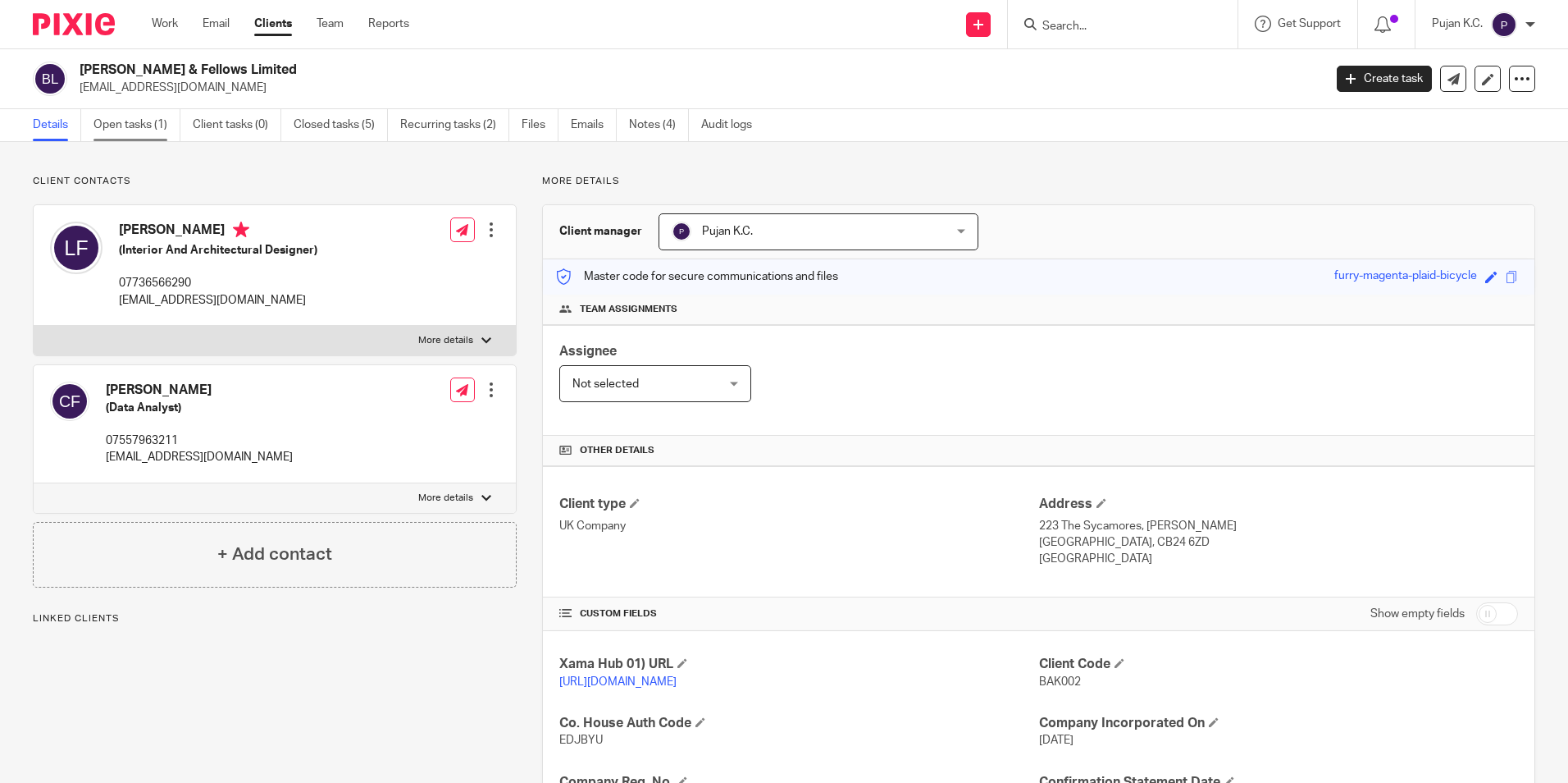
click at [117, 121] on link "Open tasks (1)" at bounding box center [137, 125] width 87 height 32
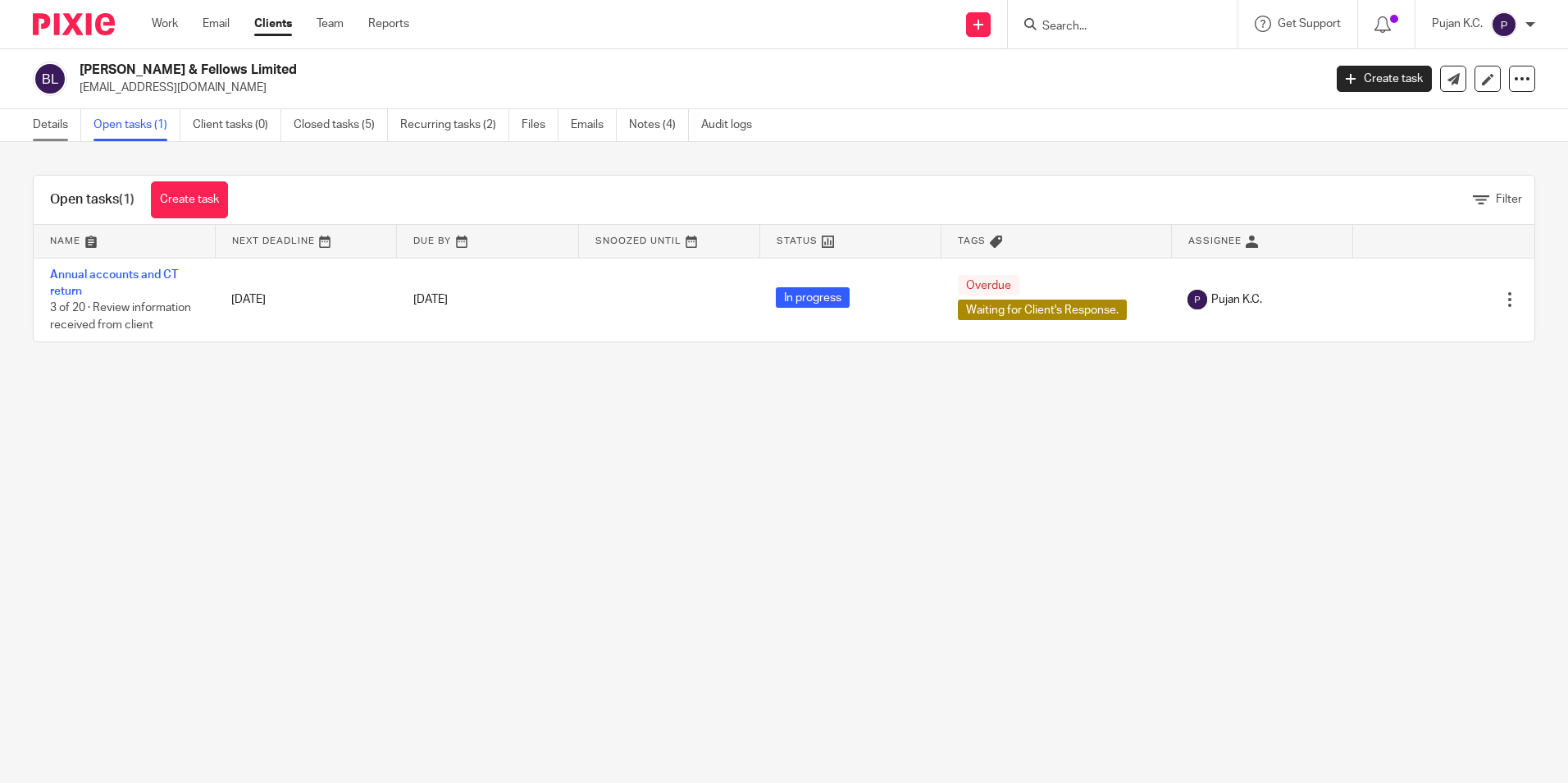
click at [58, 134] on link "Details" at bounding box center [57, 125] width 48 height 32
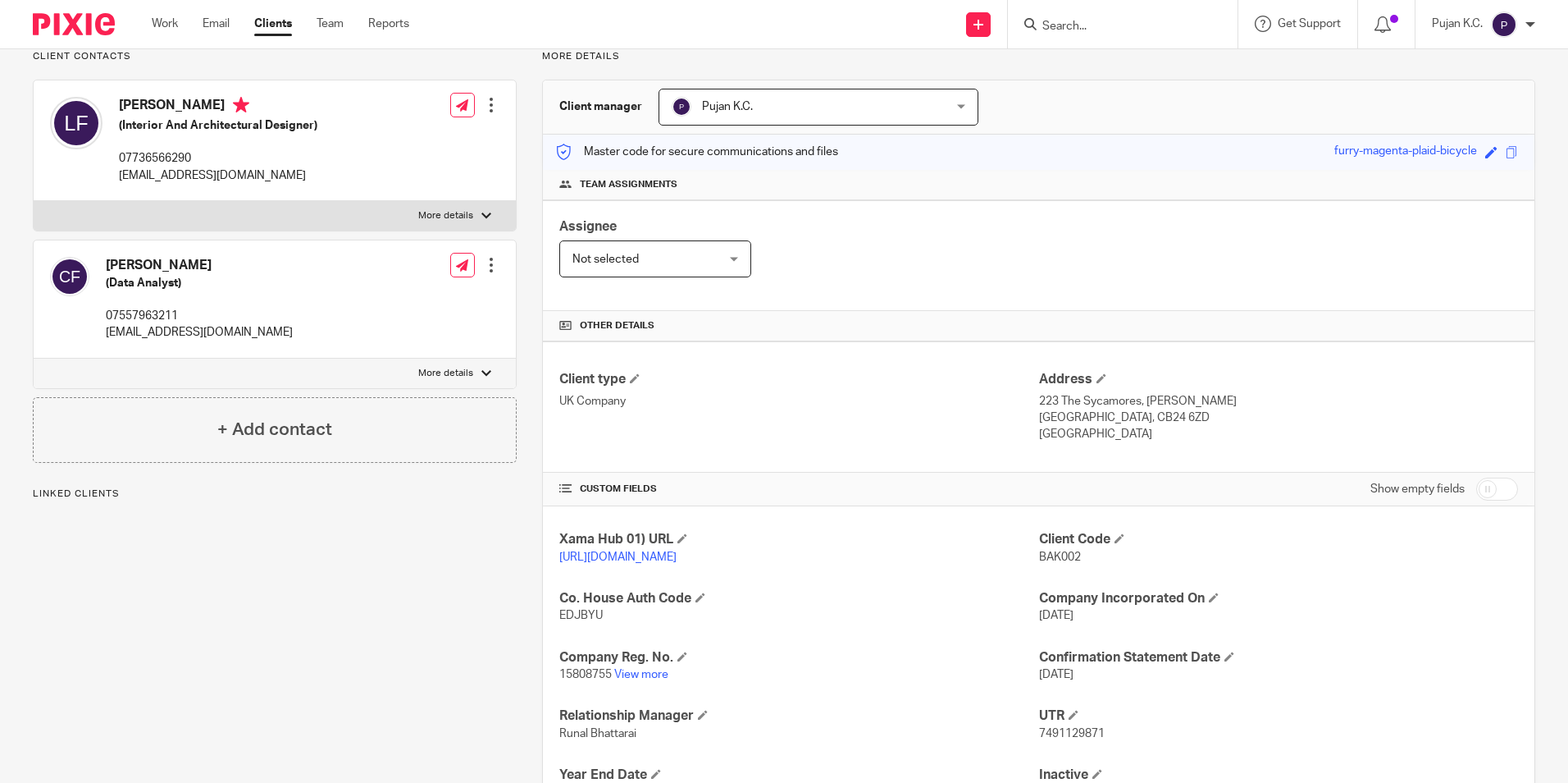
scroll to position [246, 0]
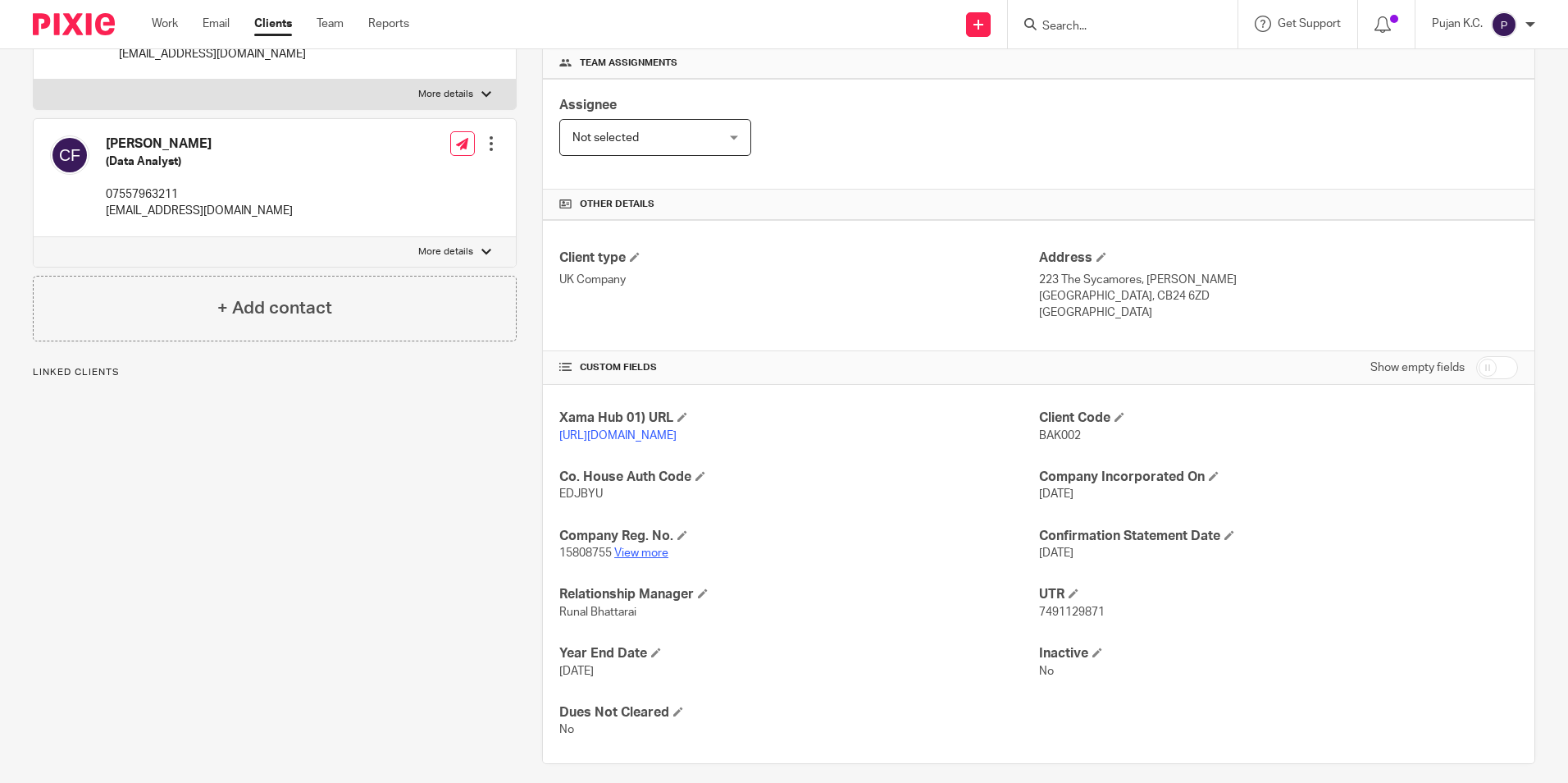
click at [652, 559] on link "View more" at bounding box center [642, 553] width 54 height 12
